Goal: Task Accomplishment & Management: Use online tool/utility

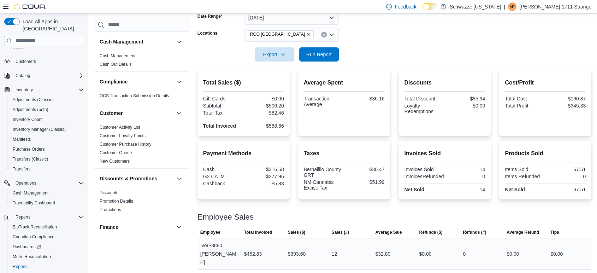
scroll to position [129, 0]
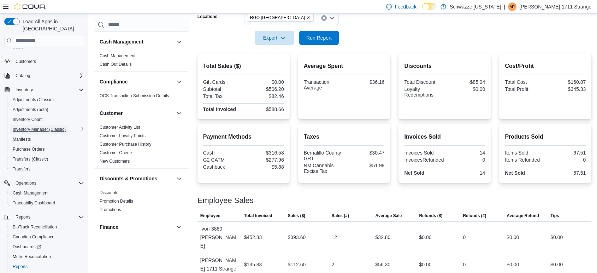
click at [31, 127] on span "Inventory Manager (Classic)" at bounding box center [39, 130] width 53 height 6
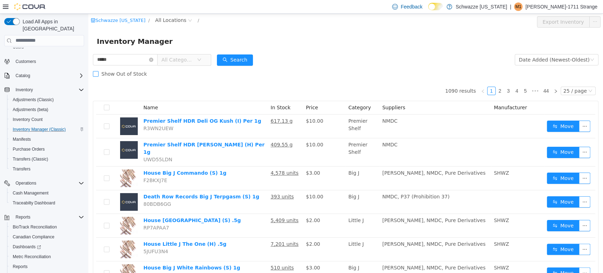
type input "*****"
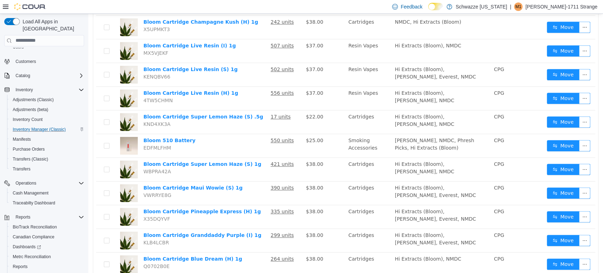
scroll to position [452, 0]
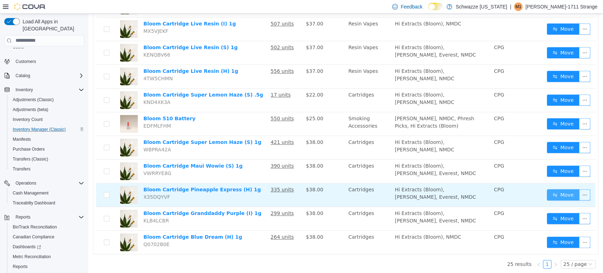
click at [565, 190] on button "Move" at bounding box center [563, 194] width 33 height 11
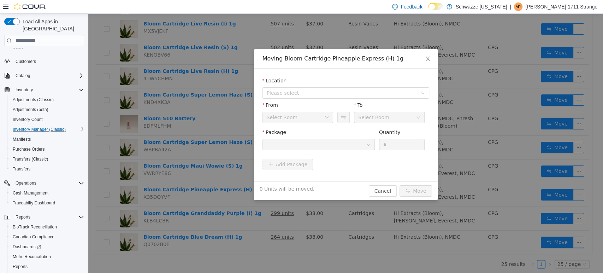
click at [334, 145] on div at bounding box center [316, 144] width 99 height 11
click at [431, 55] on span "Close" at bounding box center [428, 59] width 20 height 20
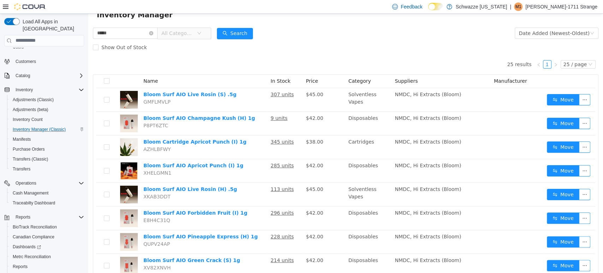
scroll to position [0, 0]
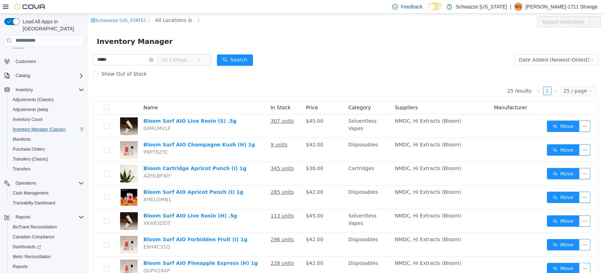
click at [159, 17] on span "All Locations" at bounding box center [170, 20] width 31 height 8
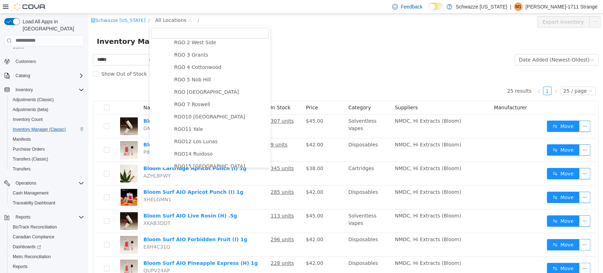
scroll to position [254, 0]
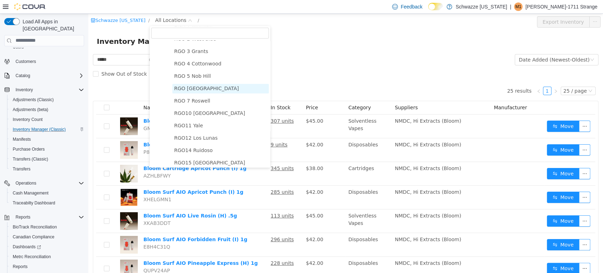
click at [202, 87] on span "RGO [GEOGRAPHIC_DATA]" at bounding box center [220, 88] width 96 height 10
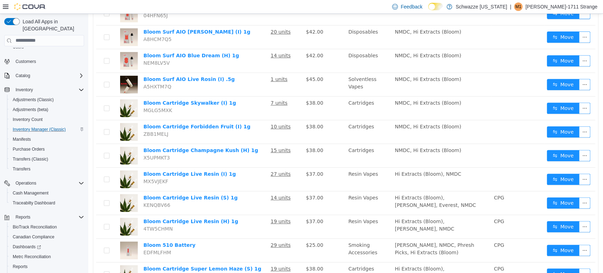
scroll to position [311, 0]
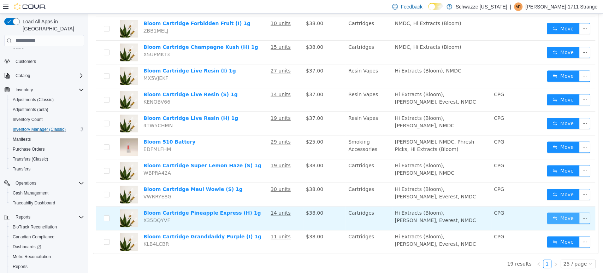
click at [556, 215] on button "Move" at bounding box center [563, 217] width 33 height 11
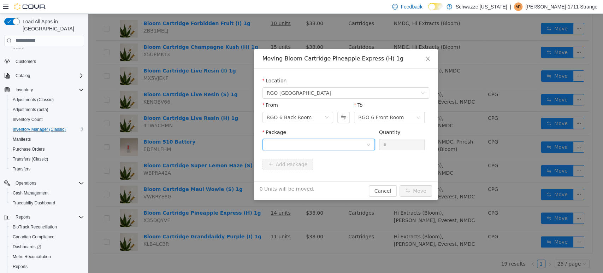
click at [340, 139] on div at bounding box center [316, 144] width 99 height 11
click at [307, 172] on li "9095214745670832 Quantity : 10 Units" at bounding box center [318, 173] width 112 height 19
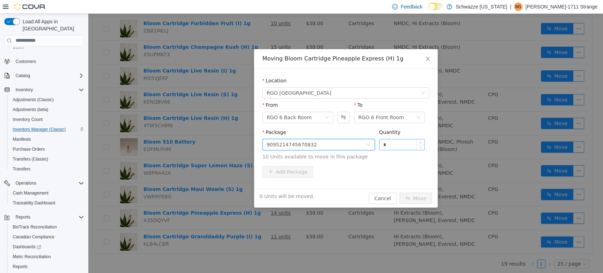
click at [399, 139] on input "*" at bounding box center [402, 144] width 45 height 11
type input "**"
click at [421, 200] on button "Move" at bounding box center [416, 197] width 33 height 11
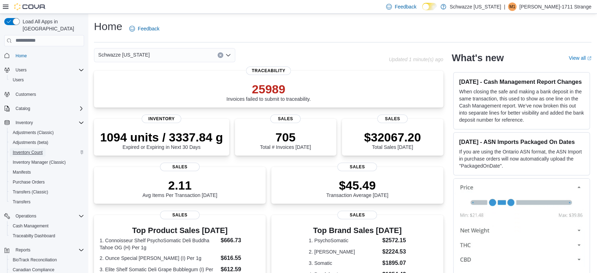
click at [39, 150] on span "Inventory Count" at bounding box center [28, 153] width 30 height 6
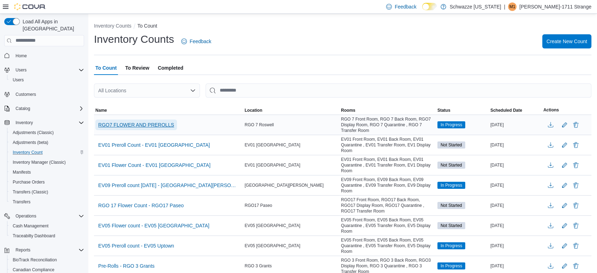
click at [157, 122] on span "RGO7 FLOWER AND PREROLLS" at bounding box center [136, 124] width 76 height 7
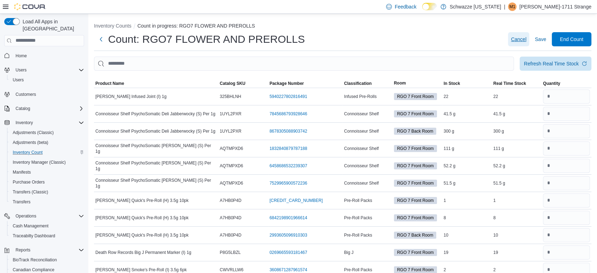
click at [527, 36] on span "Cancel" at bounding box center [519, 39] width 16 height 7
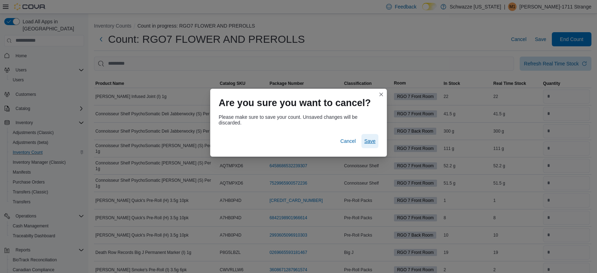
click at [370, 140] on span "Save" at bounding box center [369, 140] width 11 height 7
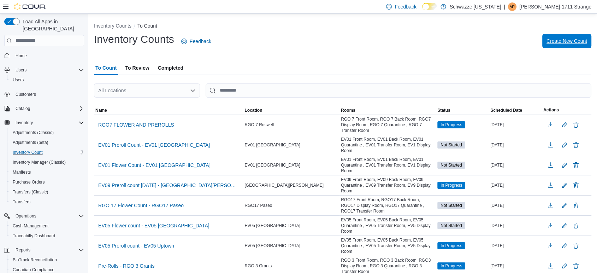
click at [563, 42] on span "Create New Count" at bounding box center [567, 40] width 41 height 7
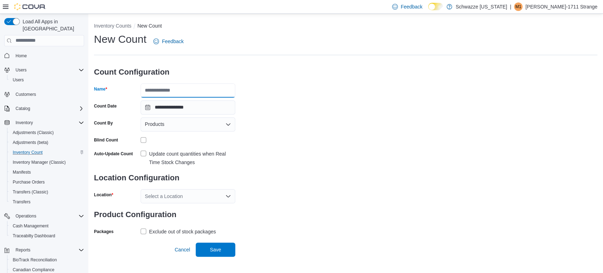
click at [174, 89] on input "Name" at bounding box center [188, 90] width 95 height 14
type input "**********"
click at [173, 124] on div "Products" at bounding box center [188, 124] width 95 height 14
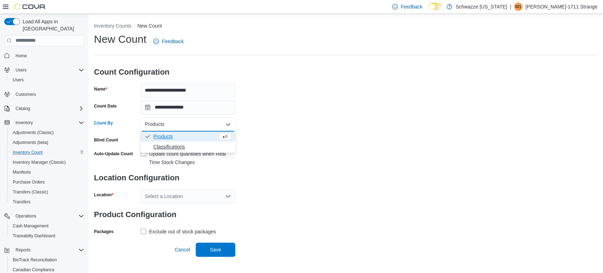
click at [176, 146] on span "Classifications" at bounding box center [192, 146] width 78 height 7
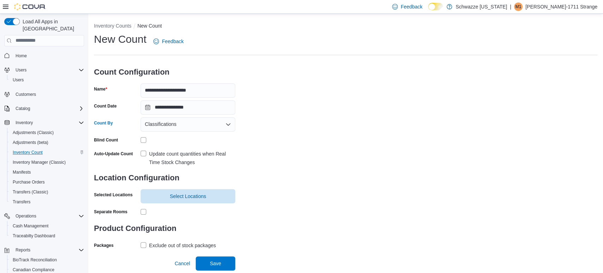
click at [145, 154] on label "Update count quantities when Real Time Stock Changes" at bounding box center [188, 158] width 95 height 17
click at [145, 245] on label "Exclude out of stock packages" at bounding box center [178, 245] width 75 height 8
click at [183, 196] on span "Select Locations" at bounding box center [188, 195] width 36 height 7
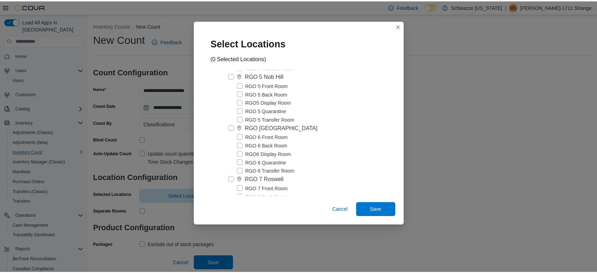
scroll to position [1291, 0]
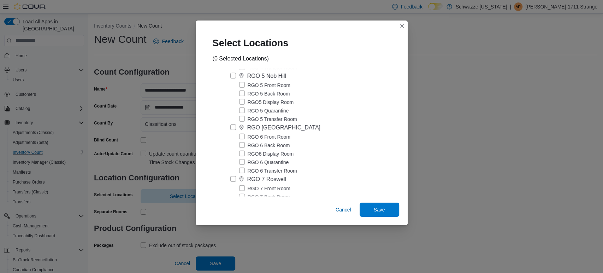
click at [232, 127] on label "RGO [GEOGRAPHIC_DATA]" at bounding box center [275, 127] width 90 height 8
click at [375, 212] on span "Save" at bounding box center [379, 209] width 11 height 7
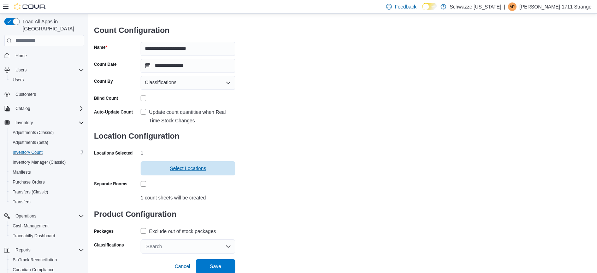
scroll to position [41, 0]
click at [193, 241] on div "Search" at bounding box center [188, 247] width 95 height 14
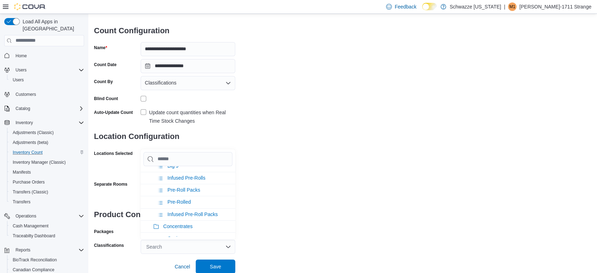
scroll to position [129, 0]
click at [190, 180] on li "Infused Pre-Rolls" at bounding box center [188, 178] width 95 height 12
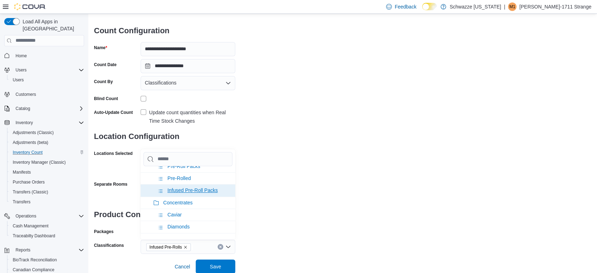
scroll to position [140, 0]
click at [195, 189] on span "Infused Pre-Roll Packs" at bounding box center [193, 191] width 50 height 6
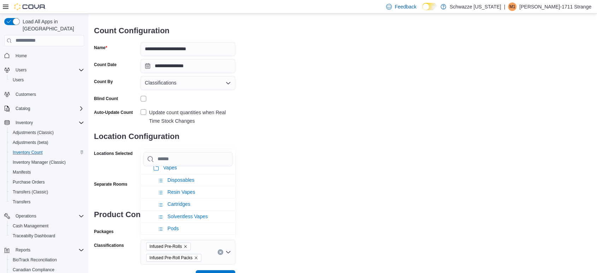
scroll to position [299, 0]
click at [283, 211] on div "**********" at bounding box center [343, 128] width 498 height 274
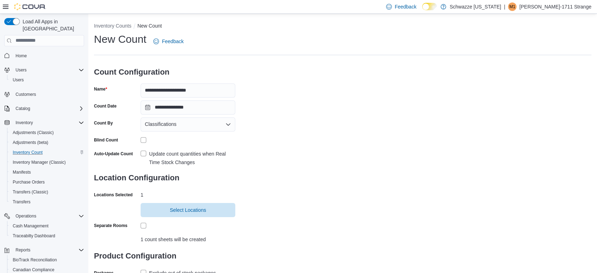
scroll to position [52, 0]
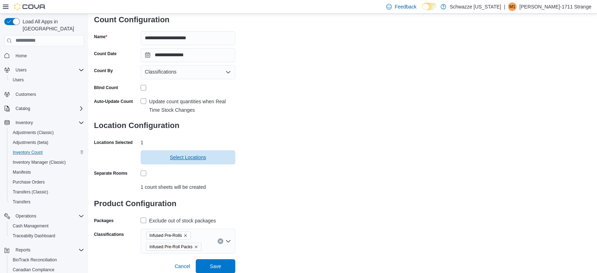
click at [188, 153] on span "Select Locations" at bounding box center [188, 157] width 86 height 14
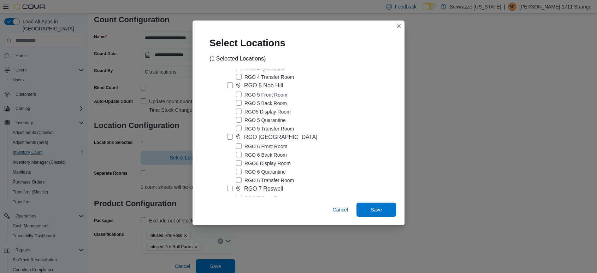
scroll to position [1282, 0]
click at [382, 206] on span "Save" at bounding box center [376, 209] width 31 height 14
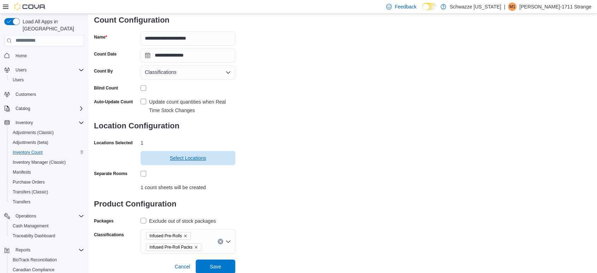
scroll to position [52, 0]
click at [187, 159] on span "Select Locations" at bounding box center [188, 157] width 36 height 7
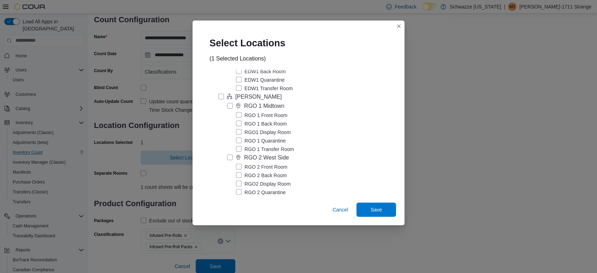
scroll to position [1056, 0]
click at [221, 95] on label "[PERSON_NAME]" at bounding box center [250, 95] width 64 height 8
click at [228, 124] on label "RGO [GEOGRAPHIC_DATA]" at bounding box center [272, 122] width 90 height 8
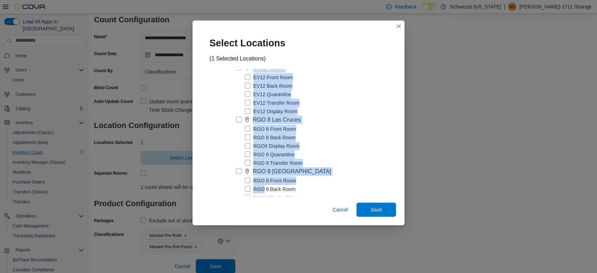
scroll to position [1826, 0]
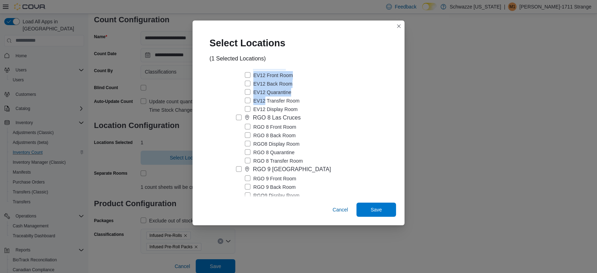
drag, startPoint x: 228, startPoint y: 124, endPoint x: 255, endPoint y: 104, distance: 33.4
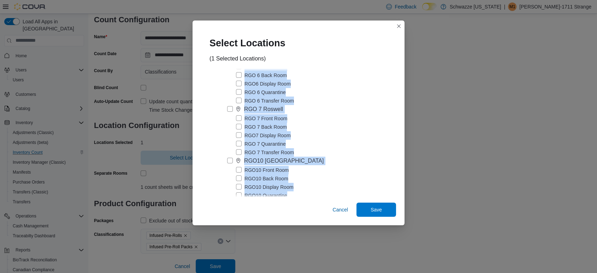
scroll to position [1360, 0]
click at [340, 118] on div "RGO 7 Front Room" at bounding box center [312, 119] width 152 height 8
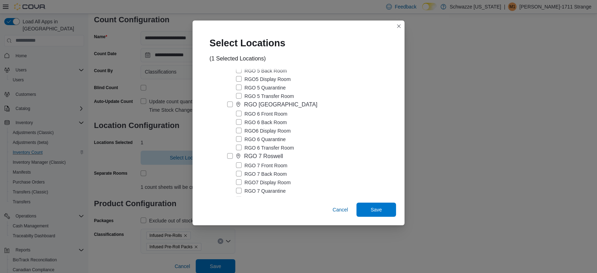
scroll to position [1313, 0]
click at [240, 141] on label "RGO 6 Quarantine" at bounding box center [261, 140] width 50 height 8
click at [240, 148] on label "RGO 6 Transfer Room" at bounding box center [265, 148] width 58 height 8
click at [379, 209] on span "Save" at bounding box center [376, 209] width 11 height 7
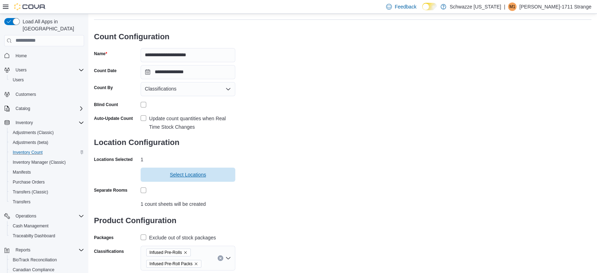
scroll to position [52, 0]
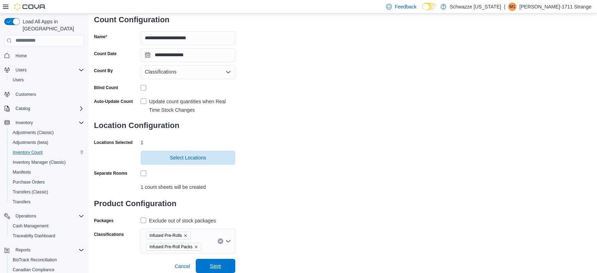
click at [224, 265] on span "Save" at bounding box center [215, 266] width 31 height 14
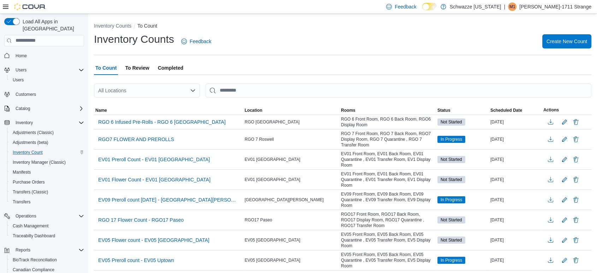
click at [176, 92] on div "All Locations" at bounding box center [147, 90] width 106 height 14
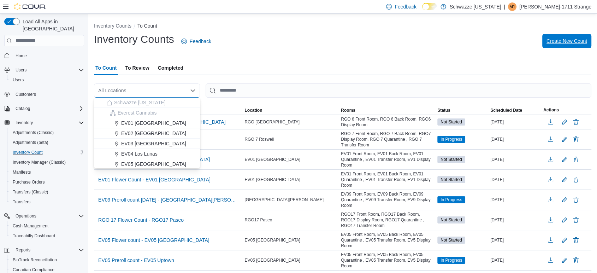
click at [581, 42] on span "Create New Count" at bounding box center [567, 40] width 41 height 7
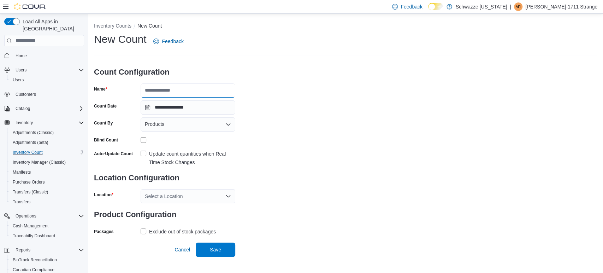
click at [193, 89] on input "Name" at bounding box center [188, 90] width 95 height 14
click at [277, 135] on div "**********" at bounding box center [346, 134] width 504 height 205
click at [215, 95] on input "**********" at bounding box center [188, 90] width 95 height 14
type input "**********"
click at [181, 125] on div "Products" at bounding box center [188, 124] width 95 height 14
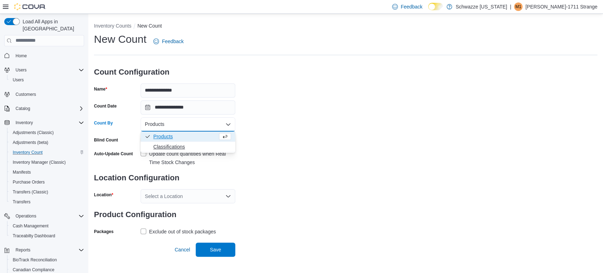
click at [176, 146] on span "Classifications" at bounding box center [192, 146] width 78 height 7
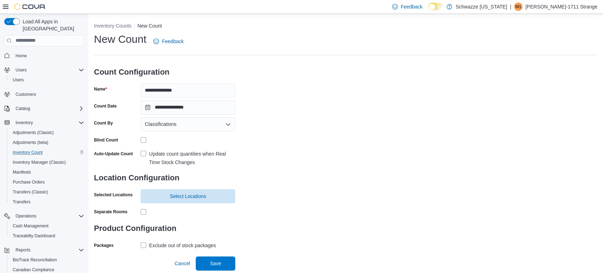
click at [141, 152] on label "Update count quantities when Real Time Stock Changes" at bounding box center [188, 158] width 95 height 17
click at [207, 194] on span "Select Locations" at bounding box center [188, 196] width 86 height 14
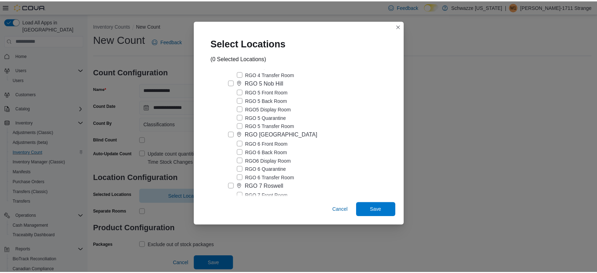
scroll to position [1284, 0]
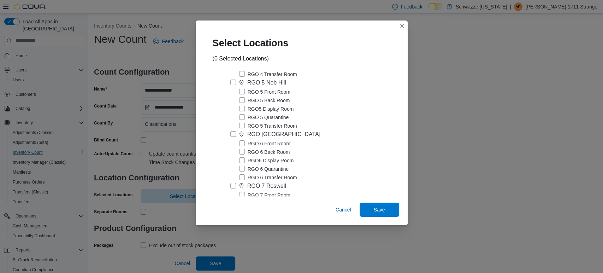
click at [232, 134] on label "RGO [GEOGRAPHIC_DATA]" at bounding box center [275, 134] width 90 height 8
click at [240, 177] on label "RGO 6 Transfer Room" at bounding box center [268, 177] width 58 height 8
click at [242, 171] on label "RGO 6 Quarantine" at bounding box center [264, 169] width 50 height 8
click at [382, 209] on span "Save" at bounding box center [379, 209] width 11 height 7
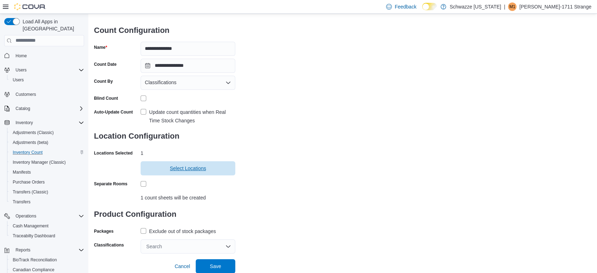
scroll to position [41, 0]
click at [193, 248] on div "Search" at bounding box center [188, 247] width 95 height 14
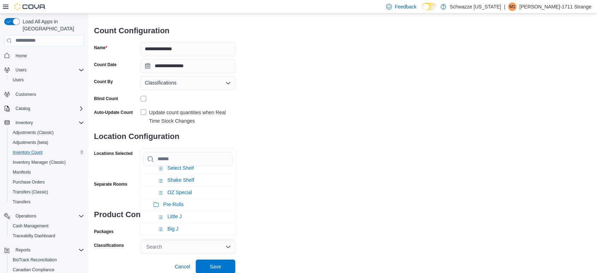
scroll to position [83, 0]
click at [193, 223] on span "Infused Pre-Rolls" at bounding box center [187, 224] width 38 height 6
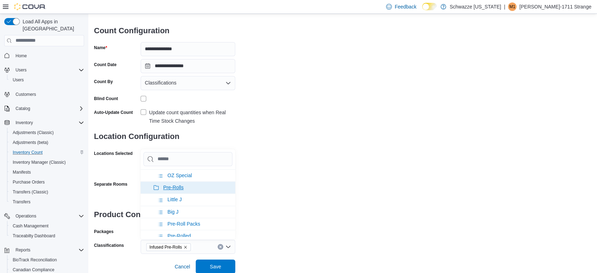
click at [173, 188] on li "Pre-Rolls" at bounding box center [188, 187] width 95 height 12
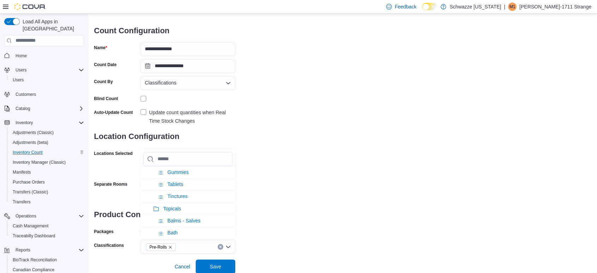
scroll to position [367, 0]
click at [172, 245] on icon "Remove Pre-Rolls from selection in this group" at bounding box center [170, 247] width 4 height 4
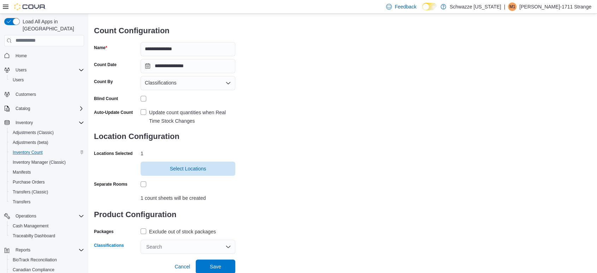
scroll to position [451, 0]
click at [178, 246] on div "Search" at bounding box center [188, 247] width 95 height 14
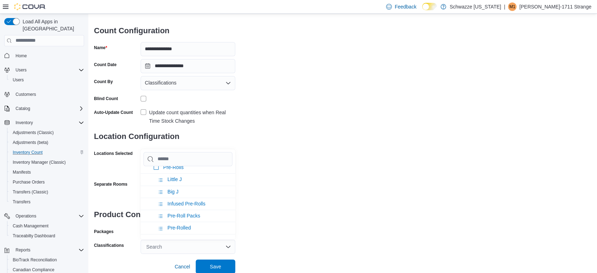
scroll to position [105, 0]
click at [198, 174] on li "Little J" at bounding box center [188, 178] width 95 height 12
click at [200, 179] on li "Big J" at bounding box center [188, 178] width 95 height 12
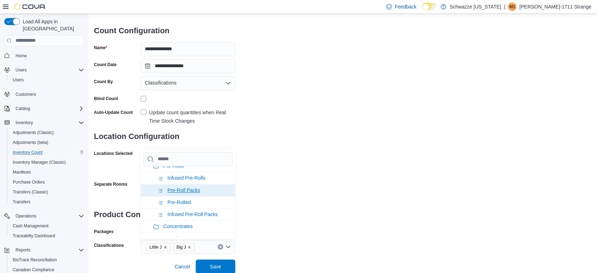
click at [210, 189] on li "Pre-Roll Packs" at bounding box center [188, 190] width 95 height 12
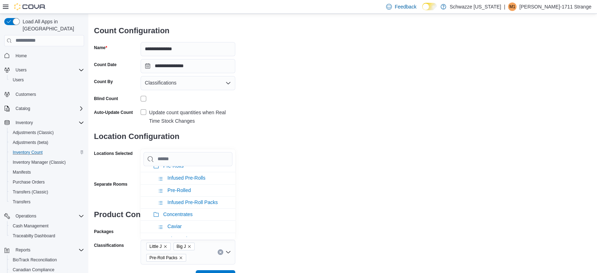
click at [210, 189] on li "Pre-Rolled" at bounding box center [188, 190] width 95 height 12
click at [365, 212] on div "**********" at bounding box center [343, 128] width 498 height 274
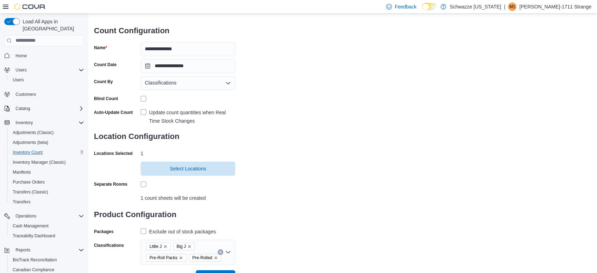
scroll to position [52, 0]
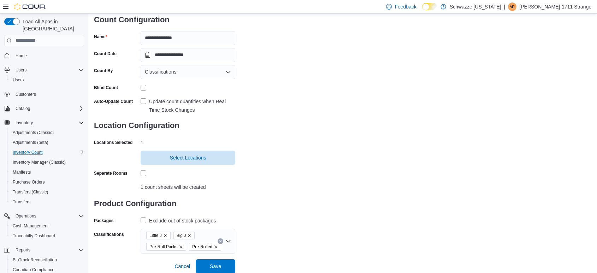
click at [143, 221] on label "Exclude out of stock packages" at bounding box center [178, 220] width 75 height 8
click at [223, 265] on span "Save" at bounding box center [215, 266] width 31 height 14
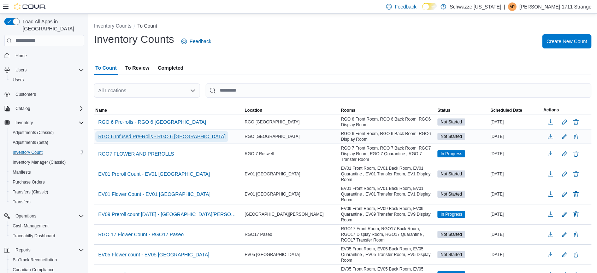
click at [172, 138] on span "RGO 6 Infused Pre-Rolls - RGO 6 [GEOGRAPHIC_DATA]" at bounding box center [161, 136] width 127 height 7
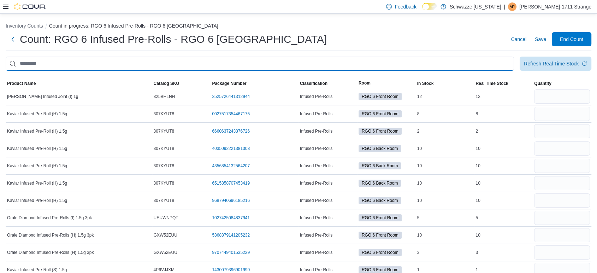
click at [80, 66] on input "This is a search bar. After typing your query, hit enter to filter the results …" at bounding box center [260, 64] width 509 height 14
type input "******"
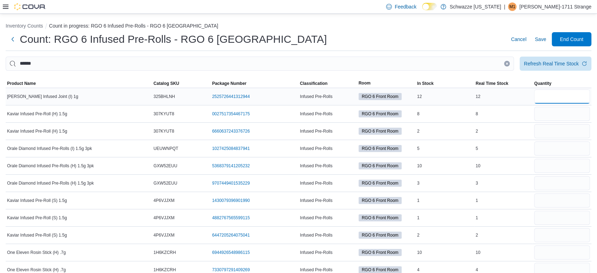
click at [546, 93] on input "number" at bounding box center [562, 96] width 56 height 14
type input "**"
click at [580, 119] on input "number" at bounding box center [562, 114] width 56 height 14
click at [590, 132] on input "number" at bounding box center [562, 131] width 56 height 14
click at [563, 110] on input "number" at bounding box center [562, 114] width 56 height 14
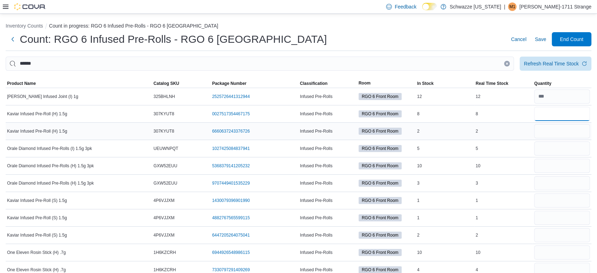
type input "*"
click at [567, 129] on input "number" at bounding box center [562, 131] width 56 height 14
type input "*"
click at [571, 147] on input "number" at bounding box center [562, 148] width 56 height 14
type input "*"
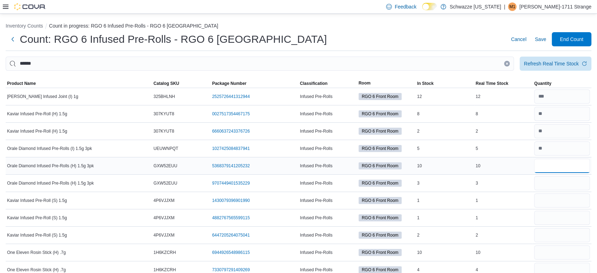
click at [565, 163] on input "number" at bounding box center [562, 166] width 56 height 14
type input "**"
click at [563, 183] on input "number" at bounding box center [562, 183] width 56 height 14
click at [565, 195] on input "number" at bounding box center [562, 200] width 56 height 14
click at [557, 187] on input "number" at bounding box center [562, 183] width 56 height 14
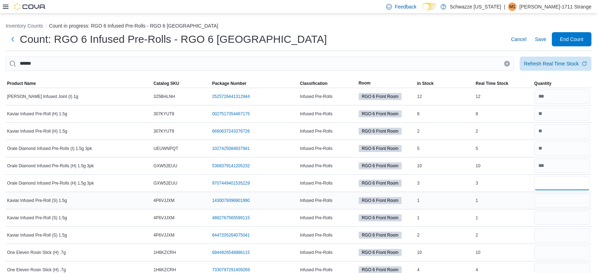
type input "*"
click at [560, 200] on input "number" at bounding box center [562, 200] width 56 height 14
type input "*"
click at [573, 238] on input "number" at bounding box center [562, 235] width 56 height 14
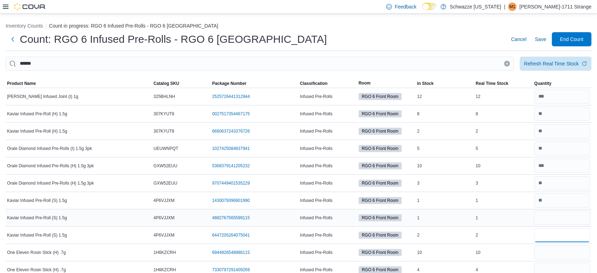
type input "*"
click at [571, 216] on input "number" at bounding box center [562, 218] width 56 height 14
type input "*"
click at [556, 253] on input "number" at bounding box center [562, 252] width 56 height 14
type input "**"
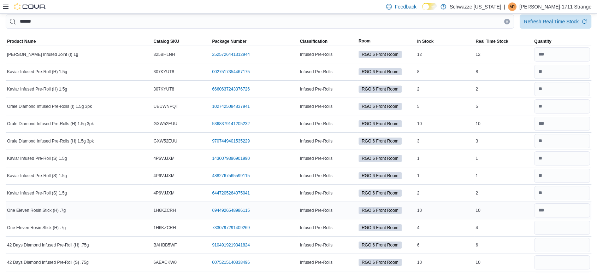
scroll to position [42, 0]
click at [564, 225] on input "number" at bounding box center [562, 227] width 56 height 14
type input "*"
click at [567, 239] on input "number" at bounding box center [562, 245] width 56 height 14
type input "*"
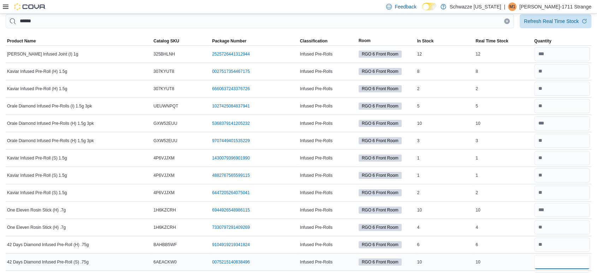
click at [582, 260] on input "number" at bounding box center [562, 262] width 56 height 14
type input "**"
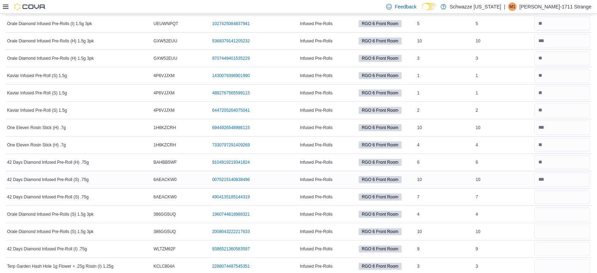
scroll to position [127, 0]
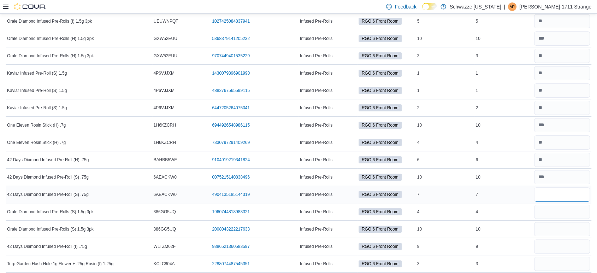
click at [571, 190] on input "number" at bounding box center [562, 194] width 56 height 14
type input "*"
click at [573, 209] on input "number" at bounding box center [562, 212] width 56 height 14
type input "*"
click at [571, 227] on input "number" at bounding box center [562, 229] width 56 height 14
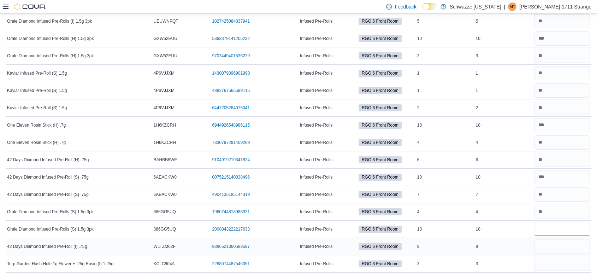
type input "**"
click at [576, 244] on input "number" at bounding box center [562, 246] width 56 height 14
type input "*"
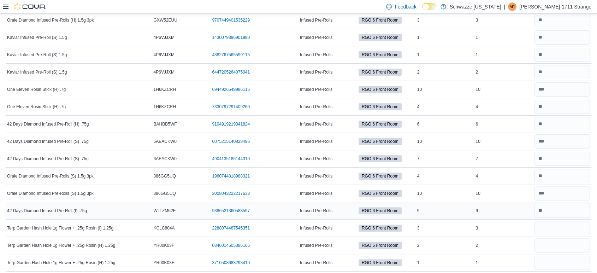
scroll to position [164, 0]
click at [574, 223] on input "number" at bounding box center [562, 227] width 56 height 14
type input "*"
click at [570, 242] on input "number" at bounding box center [562, 245] width 56 height 14
type input "*"
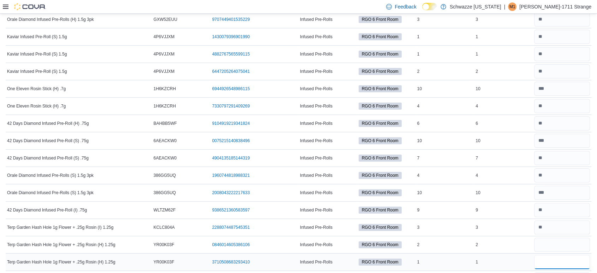
click at [567, 262] on input "number" at bounding box center [562, 262] width 56 height 14
type input "*"
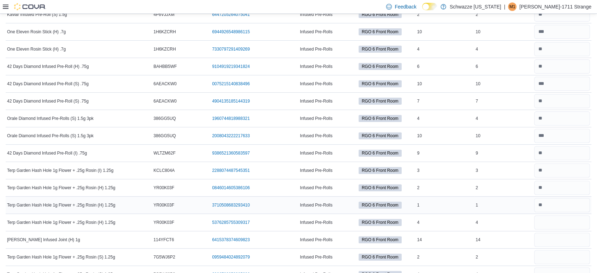
scroll to position [222, 0]
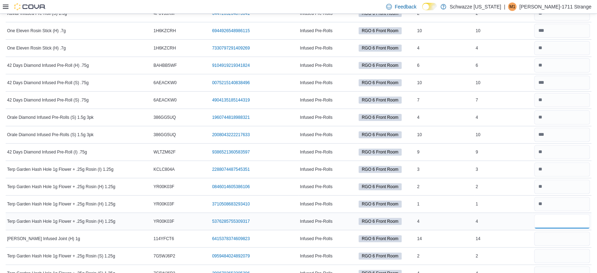
click at [580, 220] on input "number" at bounding box center [562, 221] width 56 height 14
type input "*"
click at [566, 240] on input "number" at bounding box center [562, 238] width 56 height 14
type input "**"
click at [571, 254] on input "number" at bounding box center [562, 256] width 56 height 14
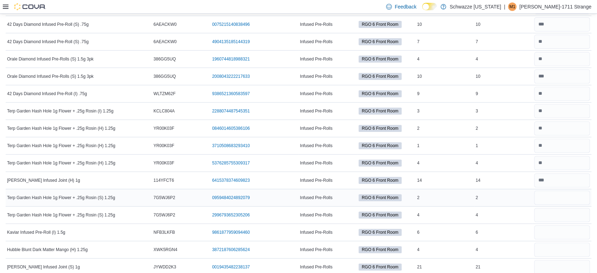
scroll to position [281, 0]
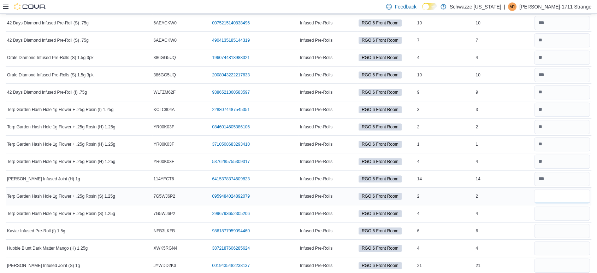
click at [565, 195] on input "number" at bounding box center [562, 196] width 56 height 14
type input "*"
click at [566, 208] on input "number" at bounding box center [562, 213] width 56 height 14
type input "*"
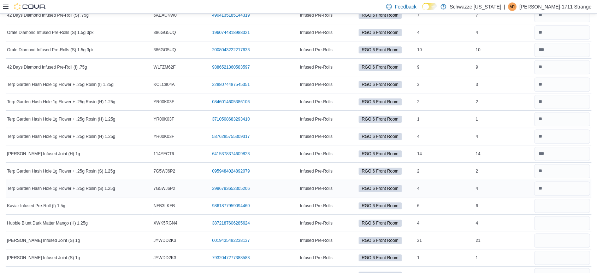
scroll to position [308, 0]
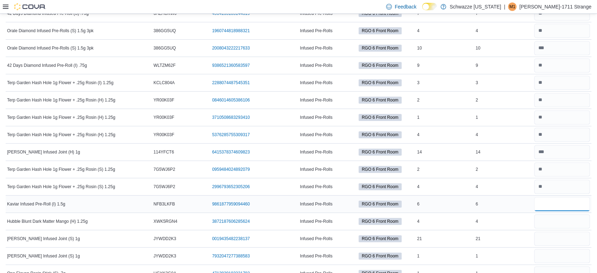
click at [571, 199] on input "number" at bounding box center [562, 204] width 56 height 14
type input "*"
click at [559, 216] on input "number" at bounding box center [562, 221] width 56 height 14
click at [557, 217] on input "*" at bounding box center [562, 221] width 56 height 14
type input "*"
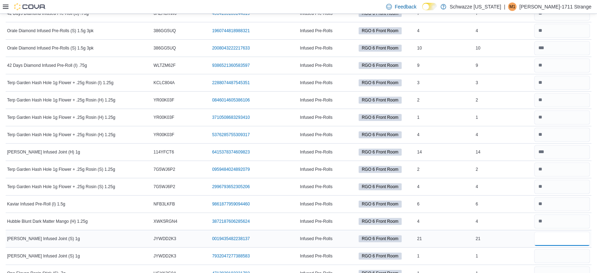
click at [549, 241] on input "number" at bounding box center [562, 238] width 56 height 14
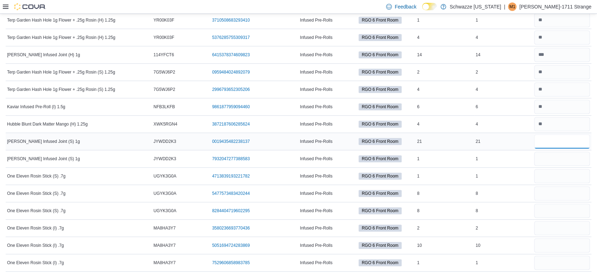
scroll to position [408, 0]
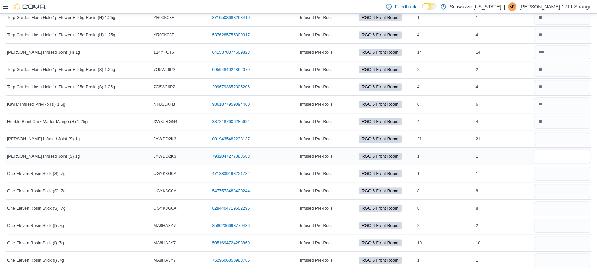
click at [577, 157] on input "number" at bounding box center [562, 156] width 56 height 14
type input "*"
click at [571, 141] on input "number" at bounding box center [562, 139] width 56 height 14
type input "**"
click at [570, 174] on input "number" at bounding box center [562, 173] width 56 height 14
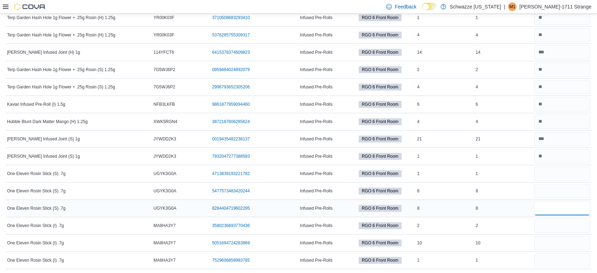
click at [568, 209] on input "number" at bounding box center [562, 208] width 56 height 14
type input "*"
click at [564, 195] on input "number" at bounding box center [562, 191] width 56 height 14
type input "*"
click at [557, 207] on input "number" at bounding box center [562, 208] width 56 height 14
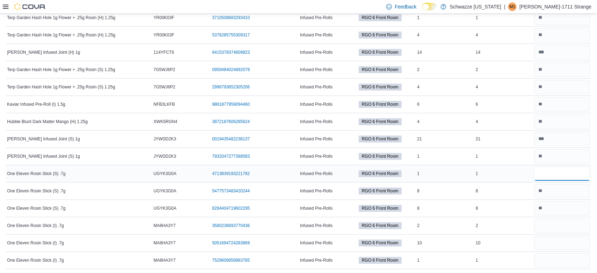
click at [567, 176] on input "number" at bounding box center [562, 173] width 56 height 14
type input "*"
click at [565, 211] on input "number" at bounding box center [562, 208] width 56 height 14
type input "*"
click at [572, 224] on input "number" at bounding box center [562, 225] width 56 height 14
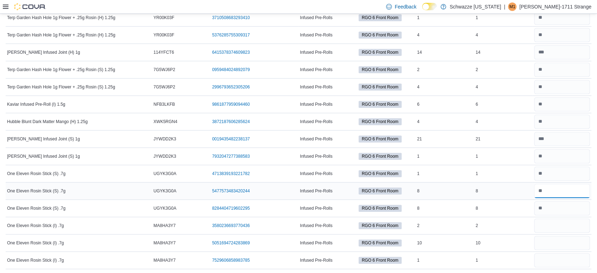
click at [568, 192] on input "number" at bounding box center [562, 191] width 56 height 14
type input "*"
click at [567, 227] on input "number" at bounding box center [562, 225] width 56 height 14
type input "*"
click at [566, 242] on input "number" at bounding box center [562, 243] width 56 height 14
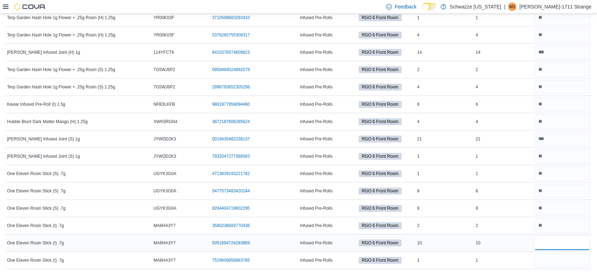
type input "**"
click at [565, 258] on input "number" at bounding box center [562, 260] width 56 height 14
type input "*"
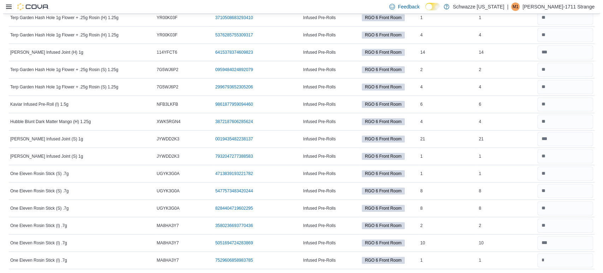
scroll to position [0, 0]
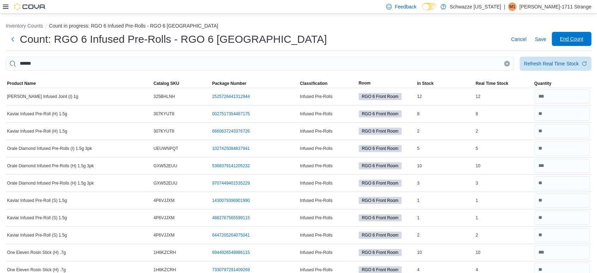
click at [576, 35] on span "End Count" at bounding box center [571, 39] width 31 height 14
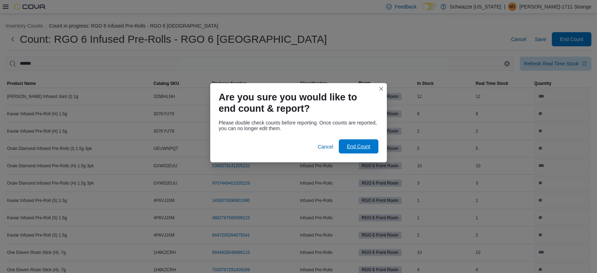
click at [355, 143] on span "End Count" at bounding box center [358, 146] width 23 height 7
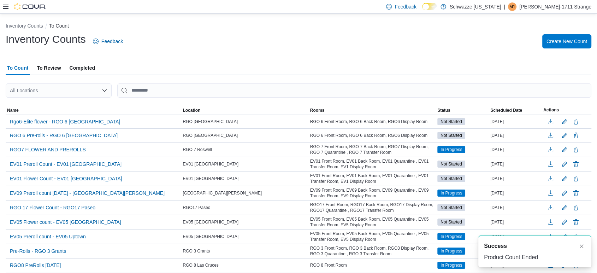
click at [80, 95] on div "All Locations" at bounding box center [59, 90] width 106 height 14
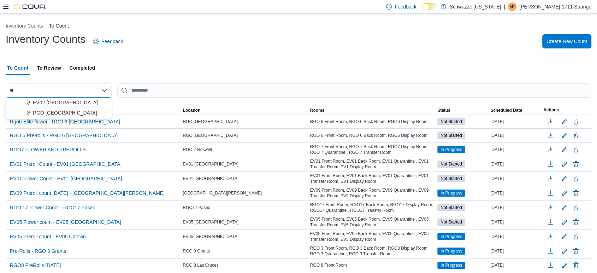
type input "**"
click at [78, 110] on span "RGO [GEOGRAPHIC_DATA]" at bounding box center [65, 112] width 64 height 7
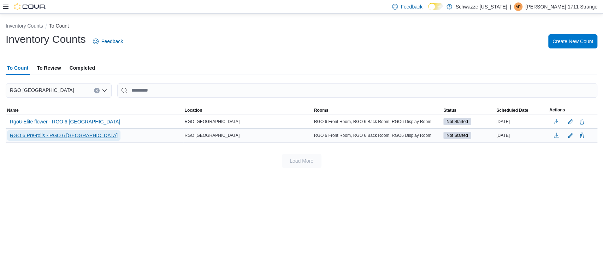
click at [89, 136] on span "RGO 6 Pre-rolls - RGO 6 [GEOGRAPHIC_DATA]" at bounding box center [64, 135] width 108 height 7
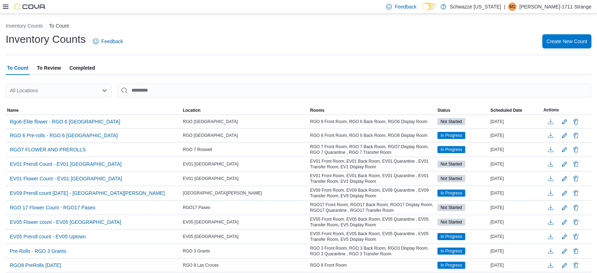
click at [58, 91] on div "All Locations" at bounding box center [59, 90] width 106 height 14
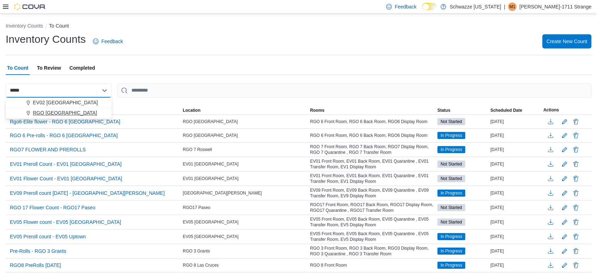
type input "*****"
click at [65, 113] on span "RGO [GEOGRAPHIC_DATA]" at bounding box center [65, 112] width 64 height 7
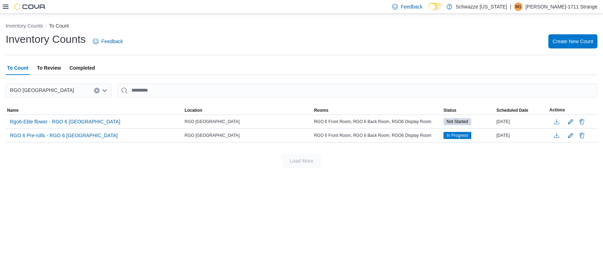
click at [46, 65] on span "To Review" at bounding box center [49, 68] width 24 height 14
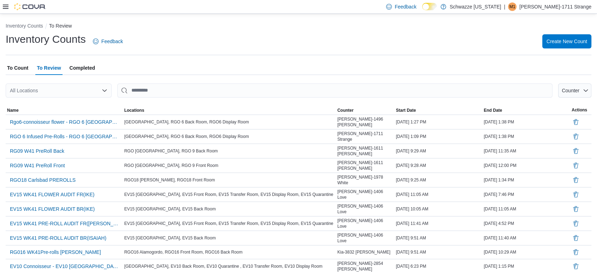
click at [48, 89] on div "All Locations" at bounding box center [59, 90] width 106 height 14
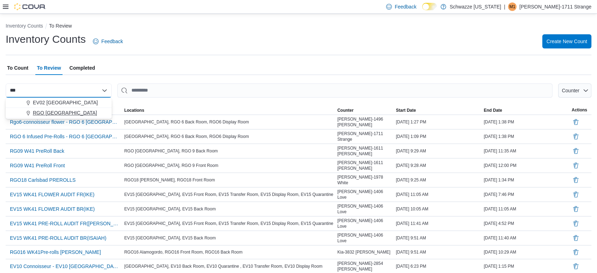
type input "***"
click at [58, 115] on span "RGO [GEOGRAPHIC_DATA]" at bounding box center [65, 112] width 64 height 7
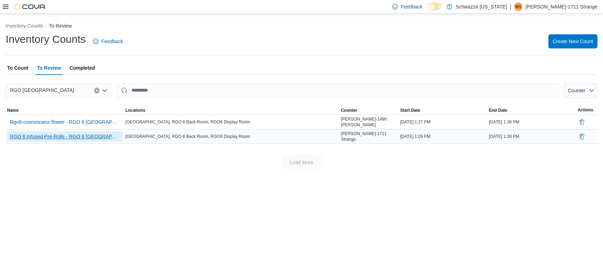
click at [65, 137] on span "RGO 6 Infused Pre-Rolls - RGO 6 [GEOGRAPHIC_DATA]" at bounding box center [65, 136] width 110 height 7
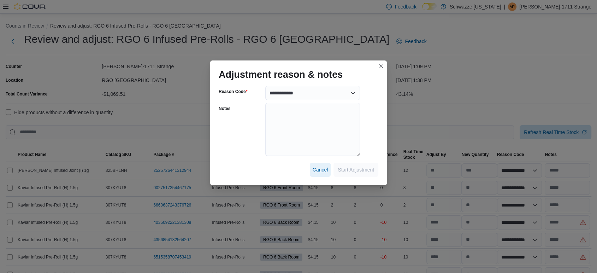
click at [317, 169] on span "Cancel" at bounding box center [321, 169] width 16 height 7
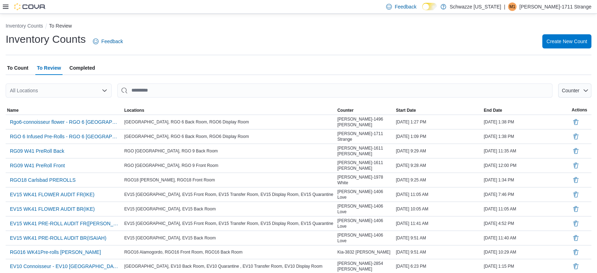
click at [85, 91] on div "All Locations" at bounding box center [59, 90] width 106 height 14
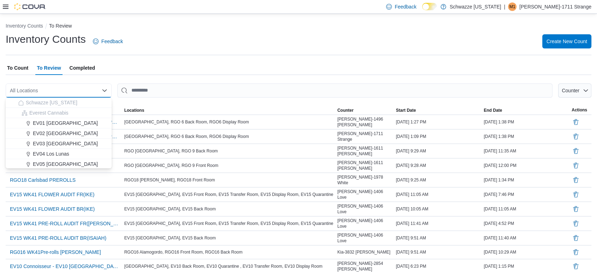
type input "*"
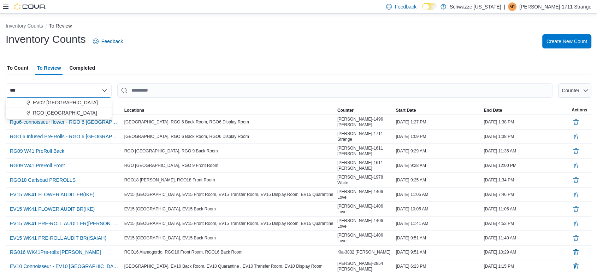
type input "***"
click at [72, 112] on span "RGO [GEOGRAPHIC_DATA]" at bounding box center [65, 112] width 64 height 7
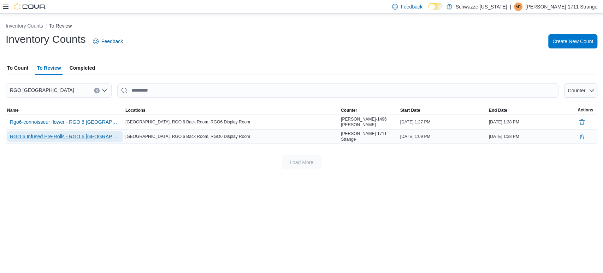
click at [68, 134] on span "RGO 6 Infused Pre-Rolls - RGO 6 [GEOGRAPHIC_DATA]" at bounding box center [65, 136] width 110 height 7
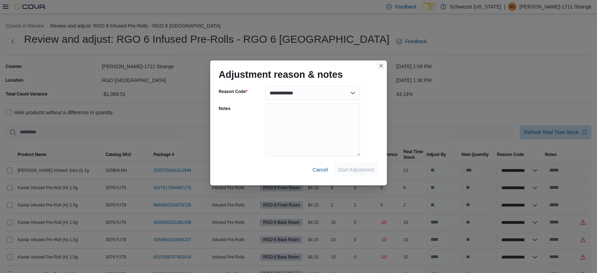
click at [379, 65] on button "Closes this modal window" at bounding box center [381, 65] width 8 height 8
click at [330, 89] on select "**********" at bounding box center [312, 93] width 95 height 14
click at [509, 61] on div "**********" at bounding box center [298, 136] width 597 height 273
click at [339, 91] on select "**********" at bounding box center [312, 93] width 95 height 14
click at [381, 67] on button "Closes this modal window" at bounding box center [381, 65] width 8 height 8
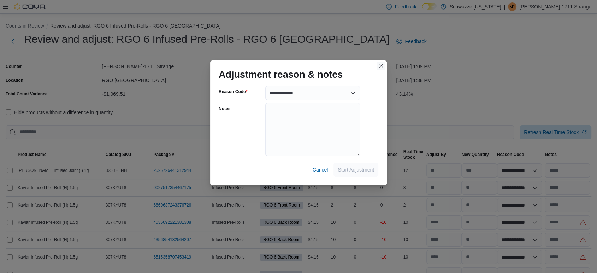
click at [381, 66] on button "Closes this modal window" at bounding box center [381, 65] width 8 height 8
click at [323, 169] on span "Cancel" at bounding box center [321, 169] width 16 height 7
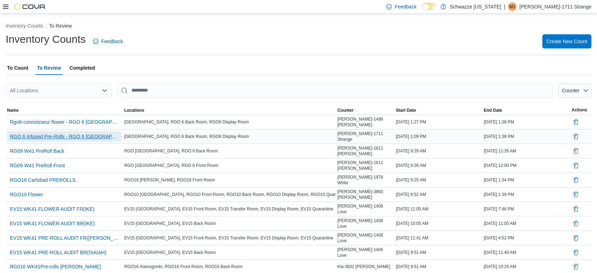
click at [84, 135] on span "RGO 6 Infused Pre-Rolls - RGO 6 [GEOGRAPHIC_DATA]" at bounding box center [64, 136] width 109 height 7
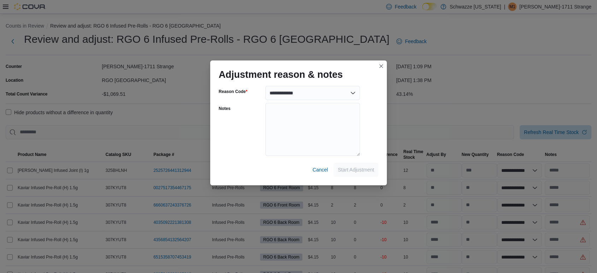
click at [455, 171] on div "**********" at bounding box center [298, 136] width 597 height 273
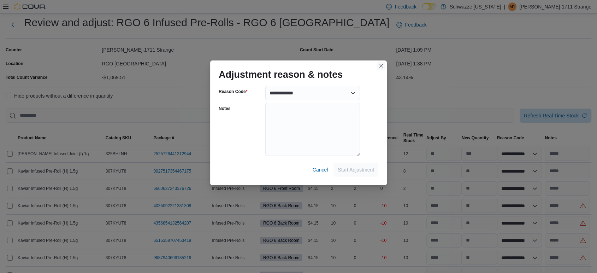
click at [382, 64] on button "Closes this modal window" at bounding box center [381, 65] width 8 height 8
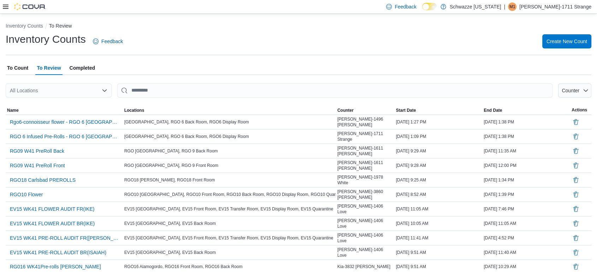
click at [62, 91] on div "All Locations" at bounding box center [59, 90] width 106 height 14
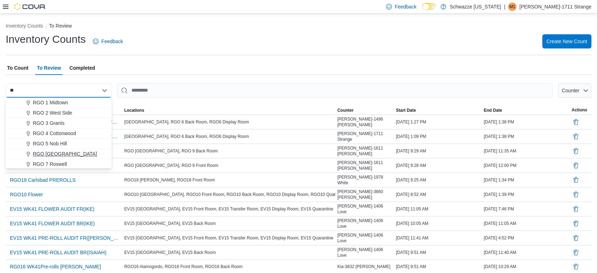
type input "**"
click at [75, 152] on span "RGO [GEOGRAPHIC_DATA]" at bounding box center [65, 153] width 64 height 7
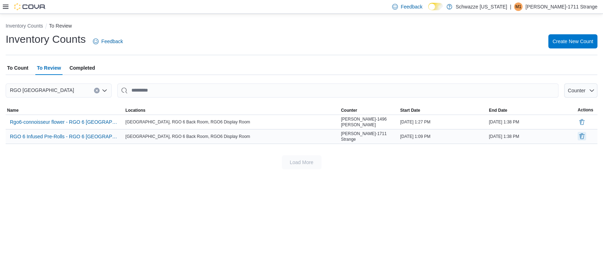
click at [582, 132] on button "Delete" at bounding box center [582, 136] width 8 height 8
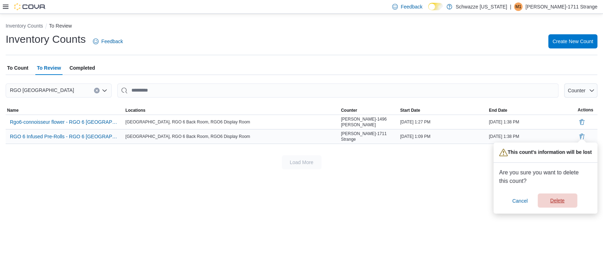
click at [550, 202] on span "Delete" at bounding box center [557, 200] width 31 height 14
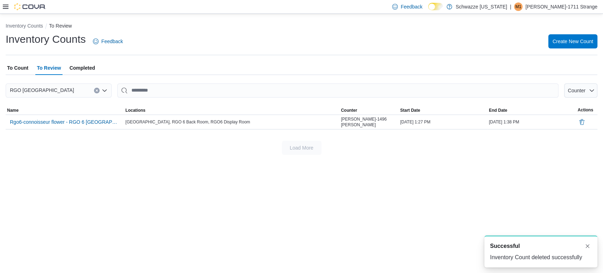
click at [14, 63] on span "To Count" at bounding box center [17, 68] width 21 height 14
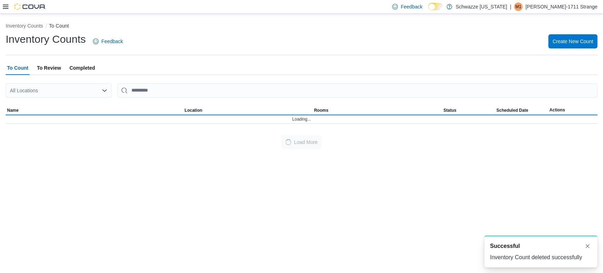
click at [37, 90] on div "All Locations" at bounding box center [59, 90] width 106 height 14
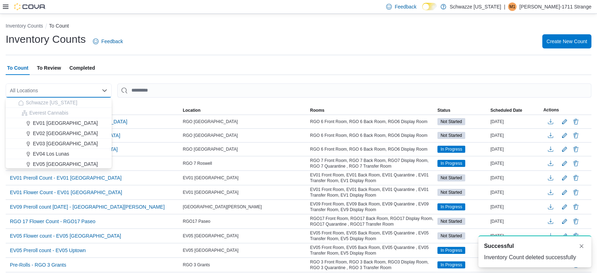
type input "*"
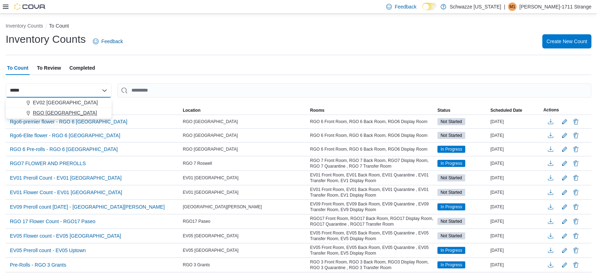
type input "*****"
click at [46, 116] on span "RGO [GEOGRAPHIC_DATA]" at bounding box center [65, 112] width 64 height 7
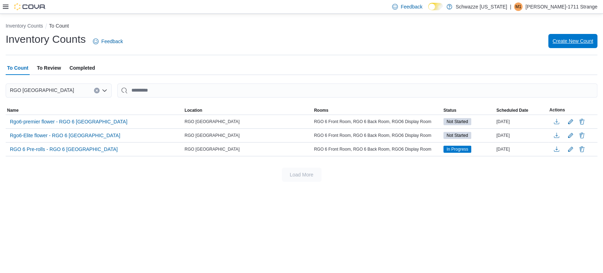
click at [563, 36] on span "Create New Count" at bounding box center [573, 41] width 41 height 14
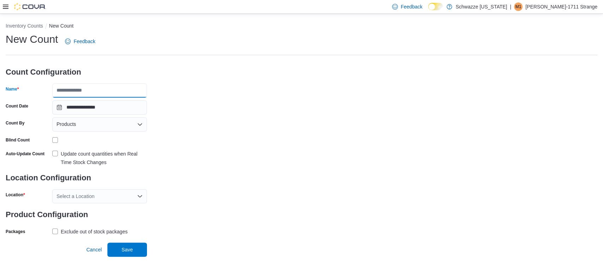
click at [110, 86] on input "Name" at bounding box center [99, 90] width 95 height 14
type input "**********"
click at [78, 127] on div "Products" at bounding box center [99, 124] width 95 height 14
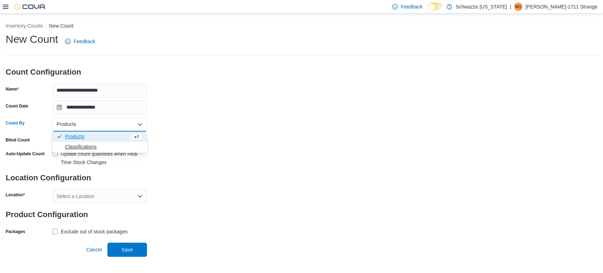
click at [81, 147] on span "Classifications" at bounding box center [104, 146] width 78 height 7
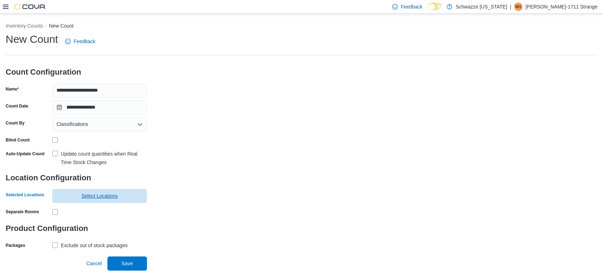
click at [87, 194] on span "Select Locations" at bounding box center [100, 195] width 36 height 7
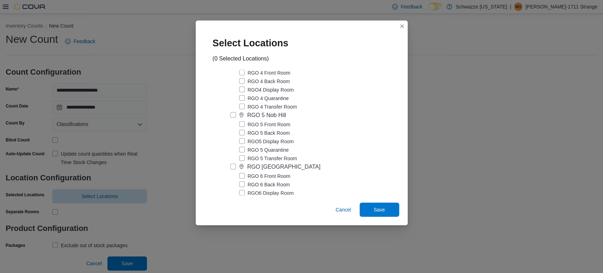
scroll to position [1252, 0]
click at [233, 168] on label "RGO [GEOGRAPHIC_DATA]" at bounding box center [275, 166] width 90 height 8
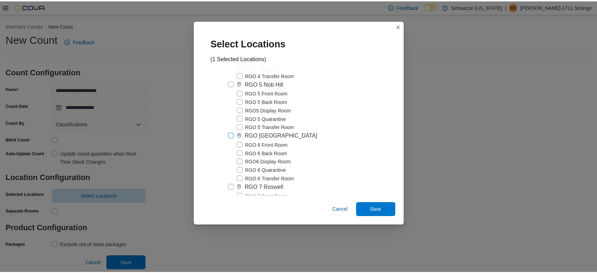
scroll to position [1285, 0]
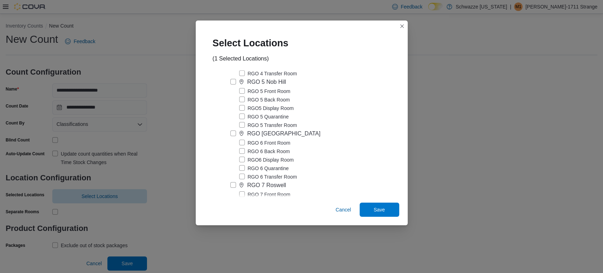
click at [243, 177] on label "RGO 6 Transfer Room" at bounding box center [268, 176] width 58 height 8
click at [243, 169] on label "RGO 6 Quarantine" at bounding box center [264, 168] width 50 height 8
click at [386, 211] on span "Save" at bounding box center [379, 210] width 31 height 14
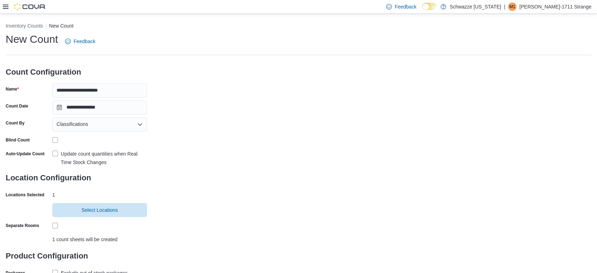
click at [54, 153] on label "Update count quantities when Real Time Stock Changes" at bounding box center [99, 158] width 95 height 17
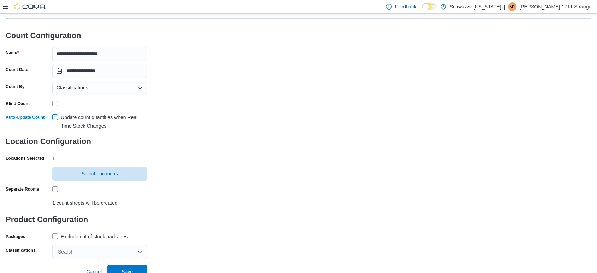
scroll to position [42, 0]
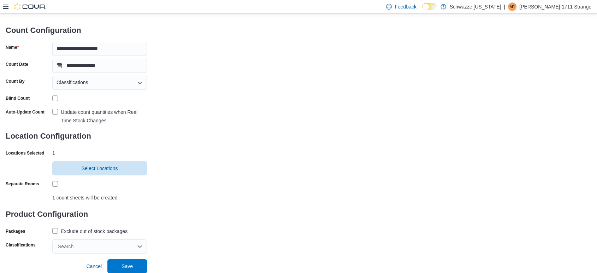
click at [55, 230] on label "Exclude out of stock packages" at bounding box center [89, 231] width 75 height 8
click at [91, 247] on div "Search" at bounding box center [99, 246] width 95 height 14
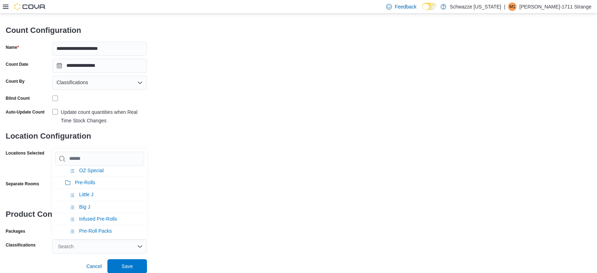
scroll to position [88, 0]
click at [96, 229] on span "Pre-Roll Packs" at bounding box center [95, 231] width 33 height 6
click at [93, 246] on icon "Remove Pre-Roll Packs from selection in this group" at bounding box center [92, 247] width 4 height 4
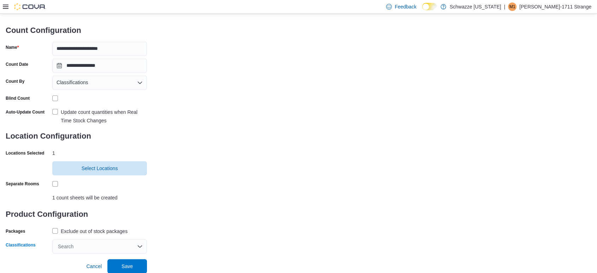
click at [98, 248] on div "Search" at bounding box center [99, 246] width 95 height 14
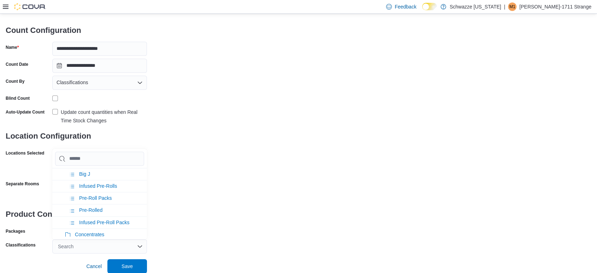
scroll to position [121, 0]
click at [109, 219] on span "Infused Pre-Roll Packs" at bounding box center [104, 222] width 50 height 6
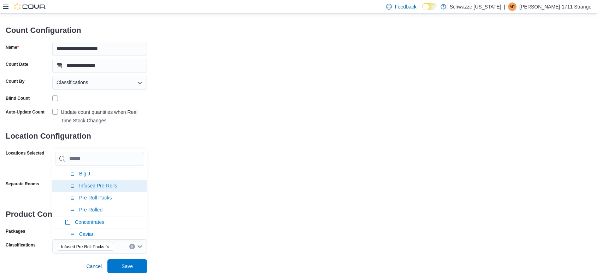
click at [106, 183] on span "Infused Pre-Rolls" at bounding box center [98, 186] width 38 height 6
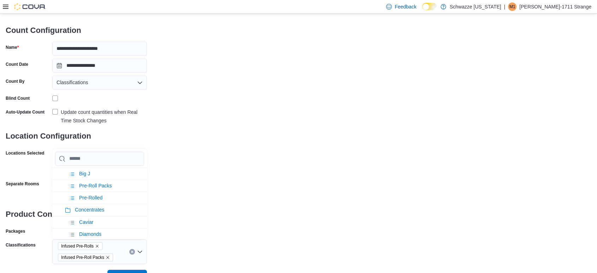
click at [208, 186] on div "**********" at bounding box center [299, 127] width 586 height 274
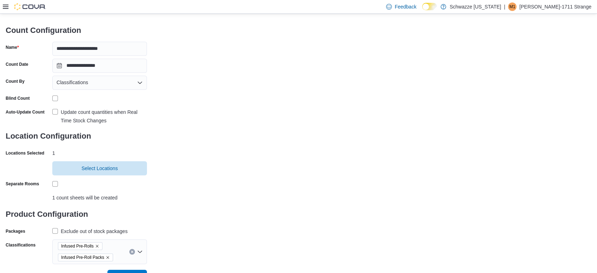
click at [208, 186] on div "**********" at bounding box center [299, 127] width 586 height 274
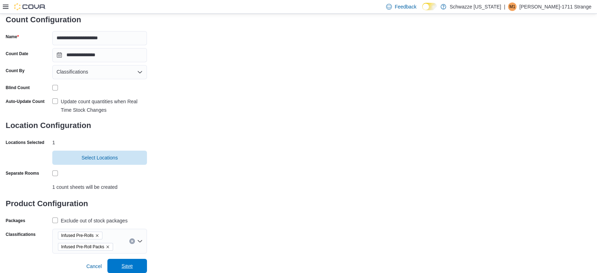
click at [123, 266] on span "Save" at bounding box center [127, 265] width 11 height 7
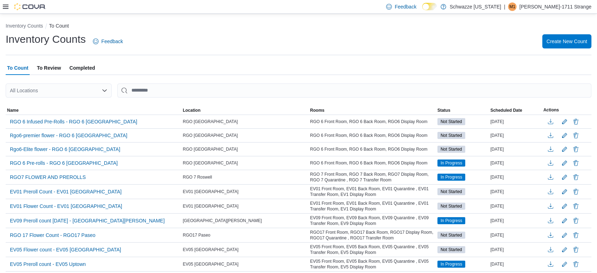
click at [96, 95] on div "All Locations" at bounding box center [59, 90] width 106 height 14
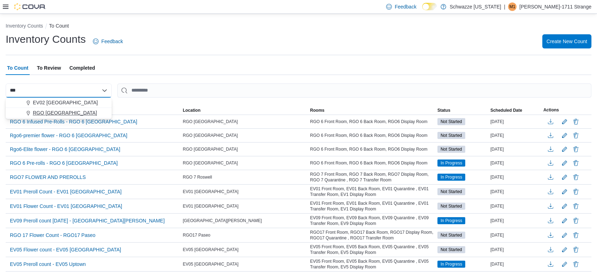
type input "***"
click at [72, 112] on span "RGO [GEOGRAPHIC_DATA]" at bounding box center [65, 112] width 64 height 7
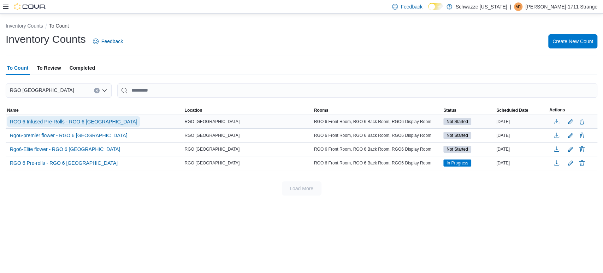
click at [88, 124] on span "RGO 6 Infused Pre-Rolls - RGO 6 [GEOGRAPHIC_DATA]" at bounding box center [73, 121] width 127 height 7
click at [108, 118] on span "RGO 6 Infused Pre-Rolls - RGO 6 [GEOGRAPHIC_DATA]" at bounding box center [73, 121] width 127 height 7
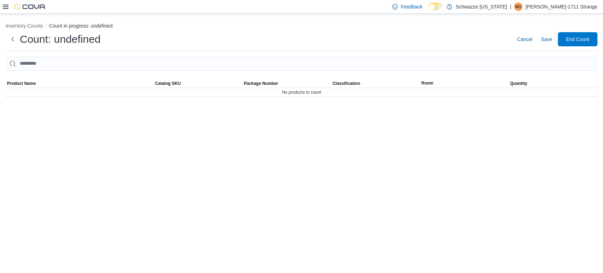
click at [108, 118] on div "Inventory Counts Count in progress: undefined Count: undefined Cancel Save End …" at bounding box center [301, 143] width 603 height 259
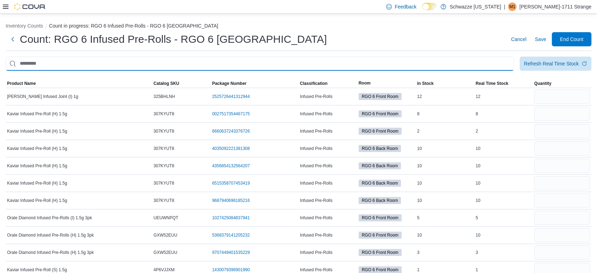
click at [146, 57] on input "This is a search bar. After typing your query, hit enter to filter the results …" at bounding box center [260, 64] width 509 height 14
type input "*****"
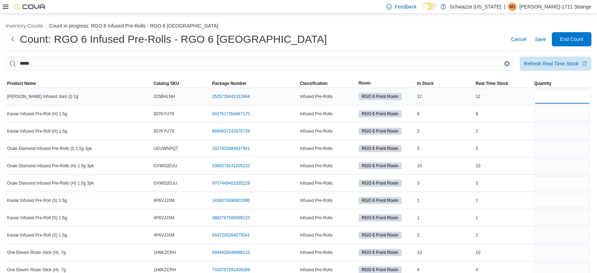
click at [565, 91] on input "number" at bounding box center [562, 96] width 56 height 14
type input "**"
click at [559, 114] on input "number" at bounding box center [562, 114] width 56 height 14
type input "*"
click at [549, 130] on input "number" at bounding box center [562, 131] width 56 height 14
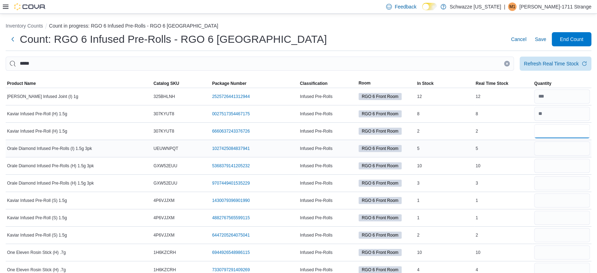
type input "*"
click at [561, 150] on input "number" at bounding box center [562, 148] width 56 height 14
type input "*"
click at [564, 171] on input "number" at bounding box center [562, 166] width 56 height 14
type input "*"
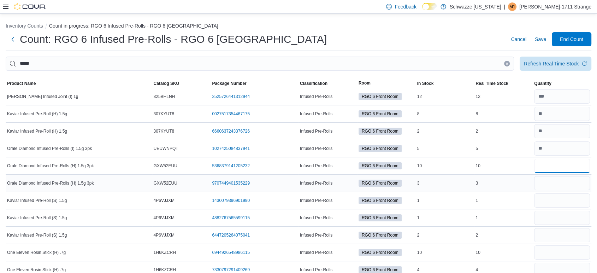
type input "**"
click at [563, 187] on input "number" at bounding box center [562, 183] width 56 height 14
click at [563, 187] on input "*" at bounding box center [562, 183] width 56 height 14
type input "*"
click at [569, 199] on input "number" at bounding box center [562, 200] width 56 height 14
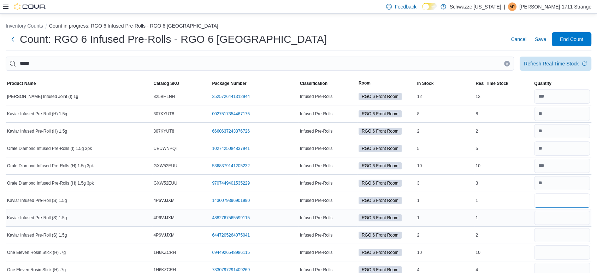
type input "*"
click at [568, 216] on input "number" at bounding box center [562, 218] width 56 height 14
type input "*"
click at [567, 236] on input "number" at bounding box center [562, 235] width 56 height 14
type input "*"
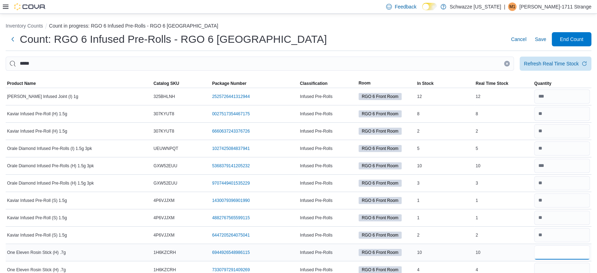
click at [565, 248] on input "number" at bounding box center [562, 252] width 56 height 14
type input "**"
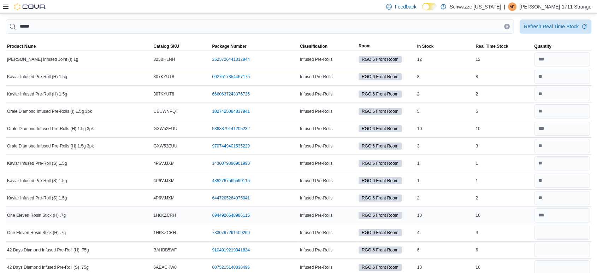
scroll to position [37, 0]
click at [563, 231] on input "number" at bounding box center [562, 232] width 56 height 14
type input "*"
click at [563, 246] on input "number" at bounding box center [562, 249] width 56 height 14
type input "*"
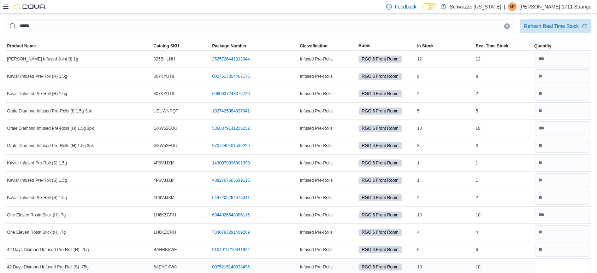
click at [562, 265] on input "number" at bounding box center [562, 267] width 56 height 14
type input "**"
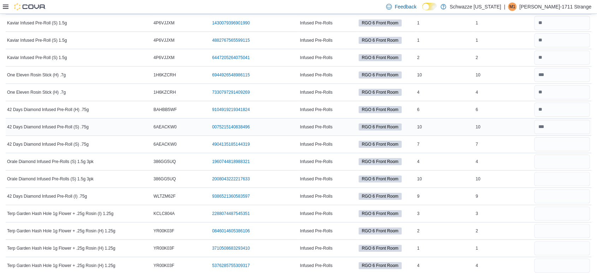
scroll to position [178, 0]
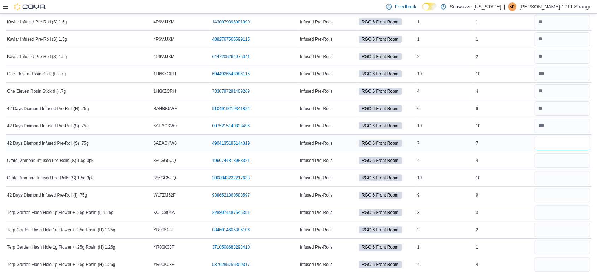
click at [576, 141] on input "number" at bounding box center [562, 143] width 56 height 14
type input "*"
click at [577, 158] on input "number" at bounding box center [562, 160] width 56 height 14
type input "*"
click at [573, 173] on input "number" at bounding box center [562, 178] width 56 height 14
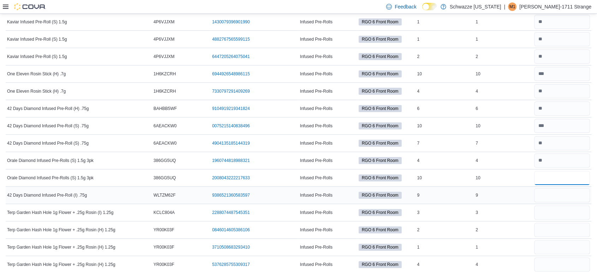
type input "**"
click at [576, 194] on input "number" at bounding box center [562, 195] width 56 height 14
type input "*"
click at [571, 211] on input "number" at bounding box center [562, 212] width 56 height 14
type input "*"
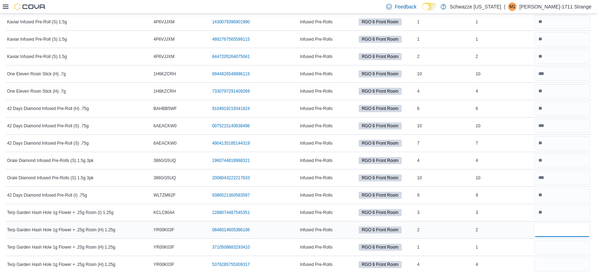
click at [568, 229] on input "number" at bounding box center [562, 230] width 56 height 14
type input "*"
click at [569, 247] on input "number" at bounding box center [562, 247] width 56 height 14
type input "*"
click at [568, 258] on input "number" at bounding box center [562, 264] width 56 height 14
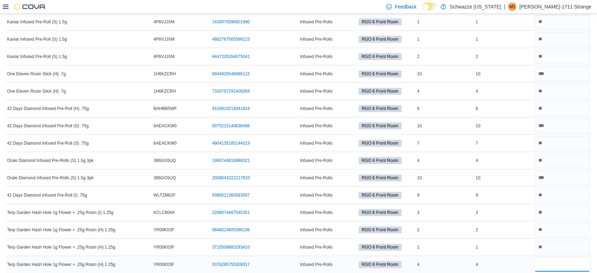
type input "*"
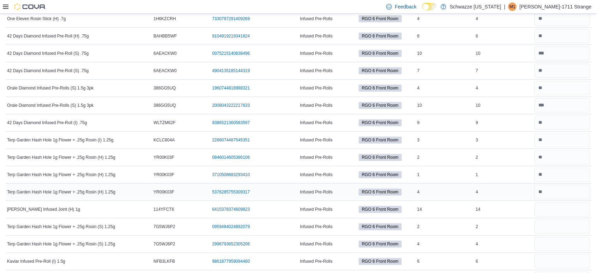
scroll to position [252, 0]
click at [571, 203] on input "number" at bounding box center [562, 208] width 56 height 14
type input "**"
click at [574, 225] on input "number" at bounding box center [562, 226] width 56 height 14
type input "*"
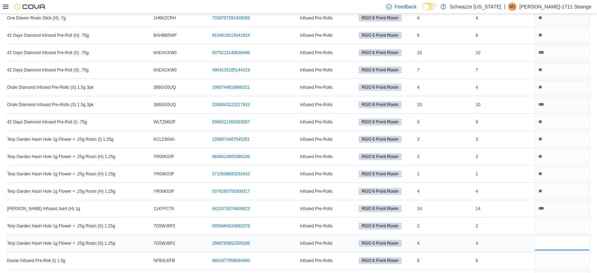
click at [572, 240] on input "number" at bounding box center [562, 243] width 56 height 14
type input "*"
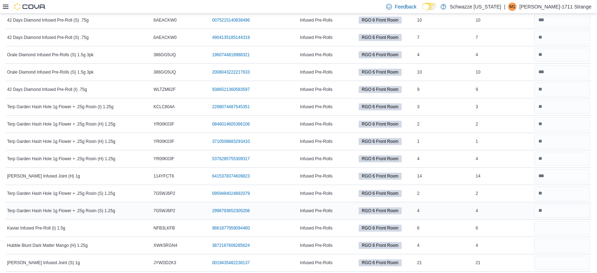
scroll to position [285, 0]
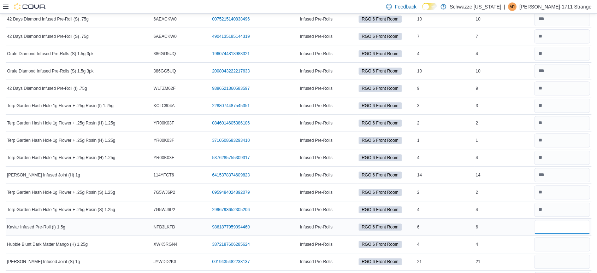
click at [564, 227] on input "number" at bounding box center [562, 227] width 56 height 14
type input "*"
click at [565, 242] on input "number" at bounding box center [562, 244] width 56 height 14
type input "*"
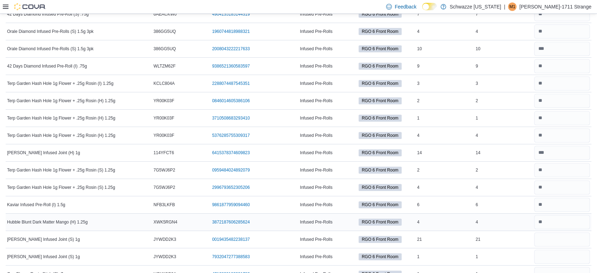
scroll to position [309, 0]
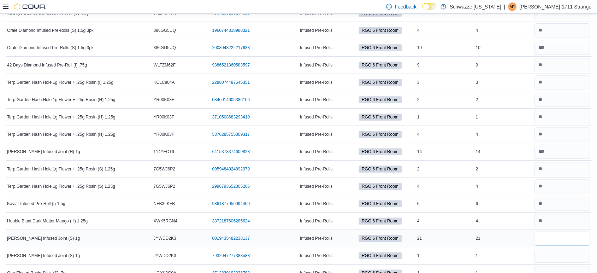
click at [567, 238] on input "number" at bounding box center [562, 238] width 56 height 14
type input "**"
click at [568, 250] on input "number" at bounding box center [562, 255] width 56 height 14
type input "*"
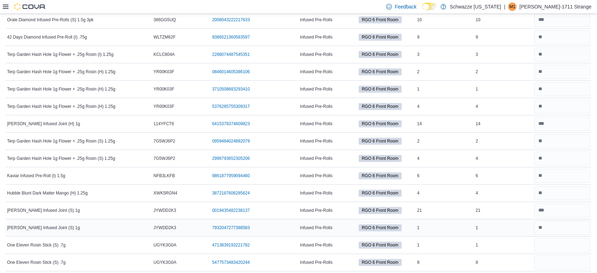
scroll to position [338, 0]
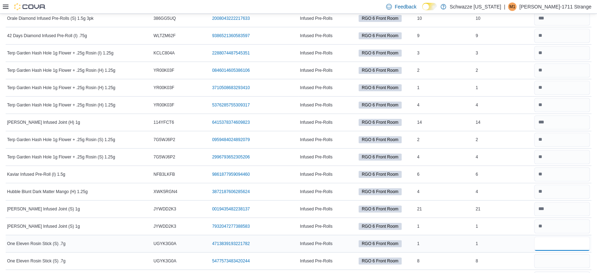
click at [567, 240] on input "number" at bounding box center [562, 243] width 56 height 14
type input "*"
click at [565, 259] on input "number" at bounding box center [562, 261] width 56 height 14
type input "*"
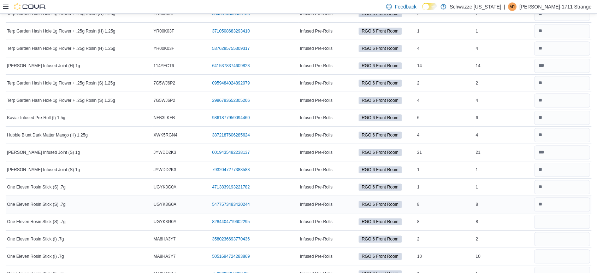
scroll to position [399, 0]
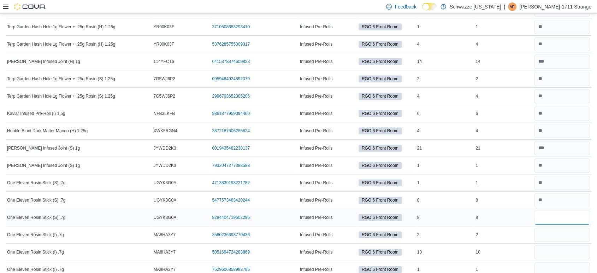
click at [565, 221] on input "number" at bounding box center [562, 217] width 56 height 14
type input "*"
click at [566, 237] on input "number" at bounding box center [562, 235] width 56 height 14
type input "*"
click at [558, 251] on input "number" at bounding box center [562, 252] width 56 height 14
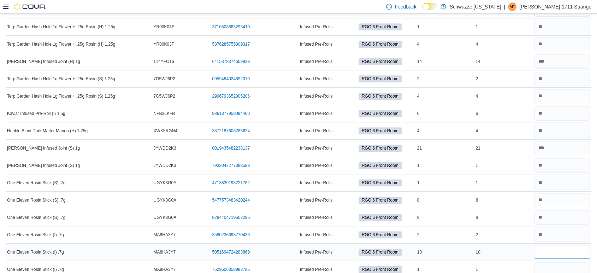
type input "**"
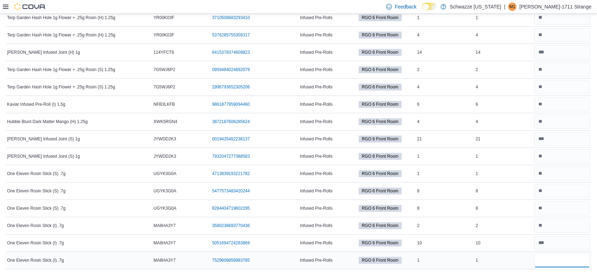
click at [561, 262] on input "number" at bounding box center [562, 260] width 56 height 14
type input "*"
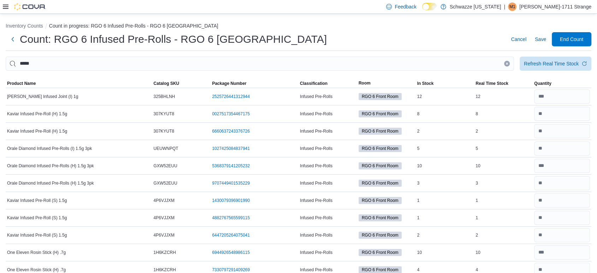
click at [508, 64] on icon "Clear input" at bounding box center [507, 64] width 2 height 2
click at [369, 71] on div at bounding box center [299, 75] width 586 height 8
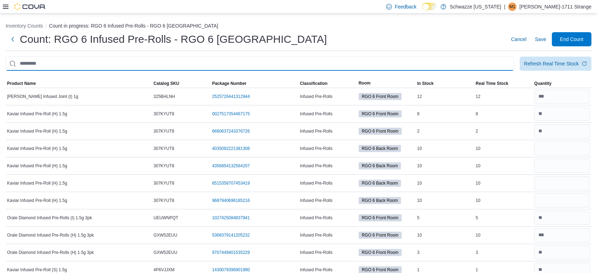
click at [367, 64] on input "This is a search bar. After typing your query, hit enter to filter the results …" at bounding box center [260, 64] width 509 height 14
type input "****"
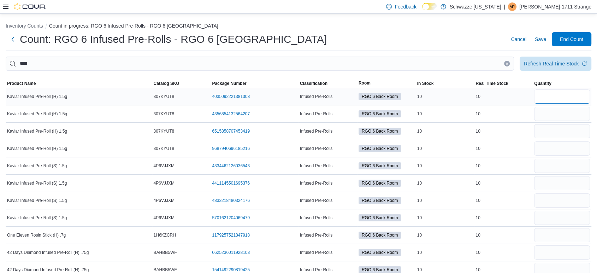
click at [563, 96] on input "number" at bounding box center [562, 96] width 56 height 14
click at [587, 149] on input "number" at bounding box center [562, 148] width 56 height 14
type input "**"
click at [583, 132] on input "number" at bounding box center [562, 131] width 56 height 14
type input "**"
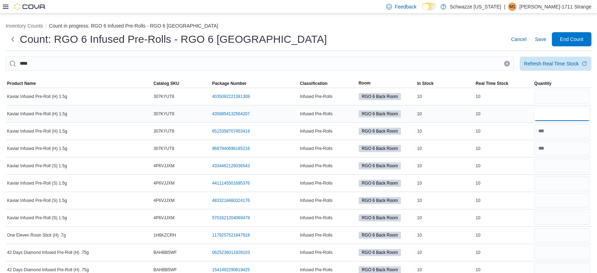
click at [577, 113] on input "number" at bounding box center [562, 114] width 56 height 14
type input "**"
click at [575, 97] on input "number" at bounding box center [562, 96] width 56 height 14
type input "**"
click at [557, 164] on input "number" at bounding box center [562, 166] width 56 height 14
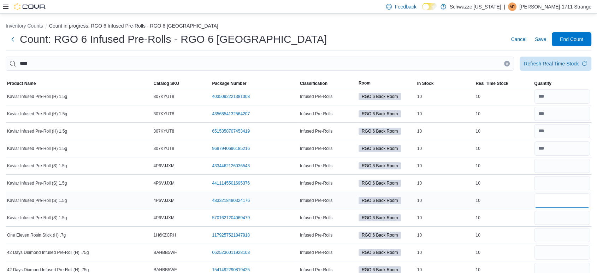
click at [567, 197] on input "number" at bounding box center [562, 200] width 56 height 14
type input "**"
click at [563, 181] on input "number" at bounding box center [562, 183] width 56 height 14
type input "**"
click at [560, 218] on input "number" at bounding box center [562, 218] width 56 height 14
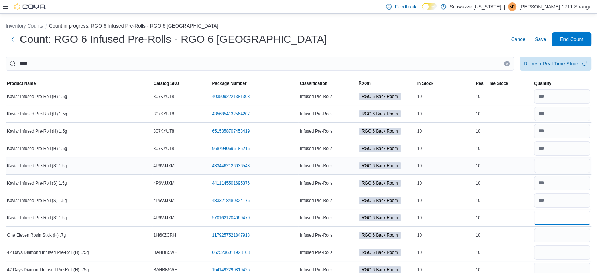
type input "**"
click at [575, 166] on input "number" at bounding box center [562, 166] width 56 height 14
type input "**"
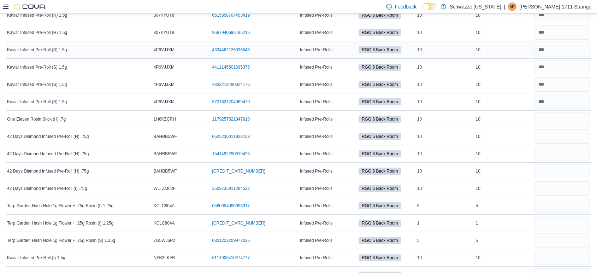
scroll to position [118, 0]
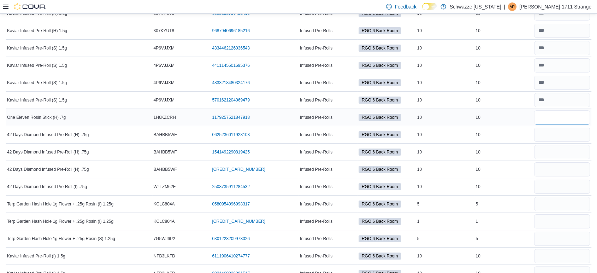
click at [564, 119] on input "number" at bounding box center [562, 117] width 56 height 14
type input "**"
click at [572, 130] on input "number" at bounding box center [562, 135] width 56 height 14
click at [575, 183] on input "number" at bounding box center [562, 187] width 56 height 14
type input "**"
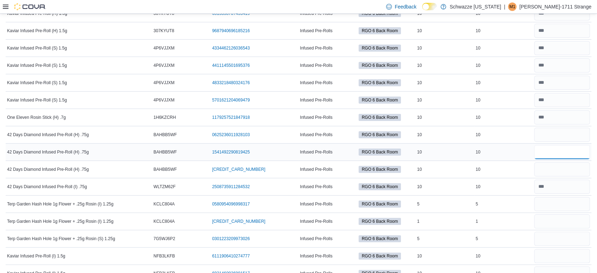
click at [575, 154] on input "number" at bounding box center [562, 152] width 56 height 14
type input "**"
click at [574, 137] on input "number" at bounding box center [562, 135] width 56 height 14
click at [574, 137] on input "**" at bounding box center [562, 135] width 56 height 14
type input "**"
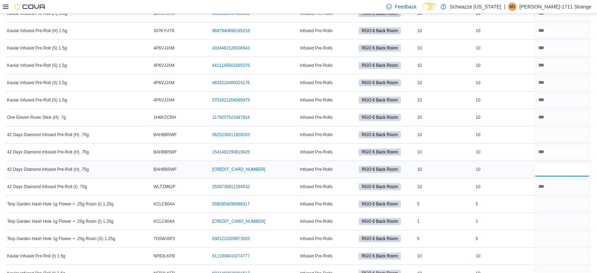
click at [584, 171] on input "number" at bounding box center [562, 169] width 56 height 14
type input "**"
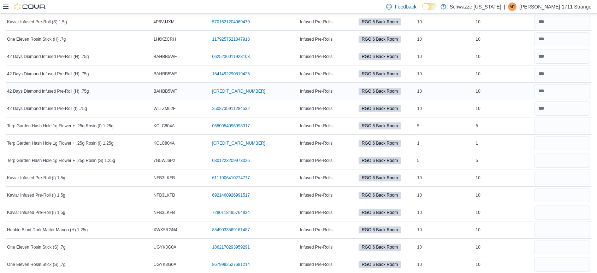
scroll to position [201, 0]
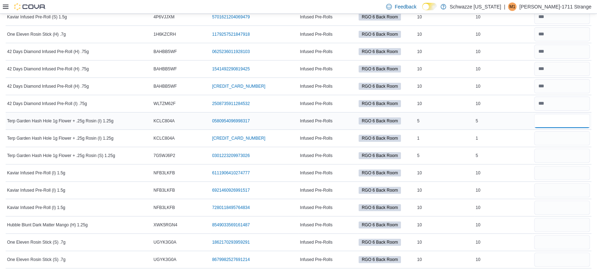
click at [577, 124] on input "number" at bounding box center [562, 121] width 56 height 14
type input "*"
click at [577, 133] on input "number" at bounding box center [562, 138] width 56 height 14
type input "*"
click at [582, 156] on input "number" at bounding box center [562, 155] width 56 height 14
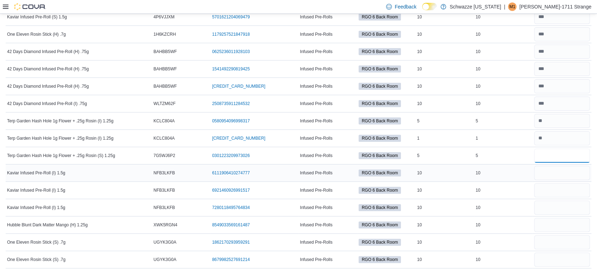
type input "*"
click at [579, 171] on input "number" at bounding box center [562, 173] width 56 height 14
click at [571, 175] on input "number" at bounding box center [562, 173] width 56 height 14
click at [566, 194] on input "number" at bounding box center [562, 190] width 56 height 14
type input "**"
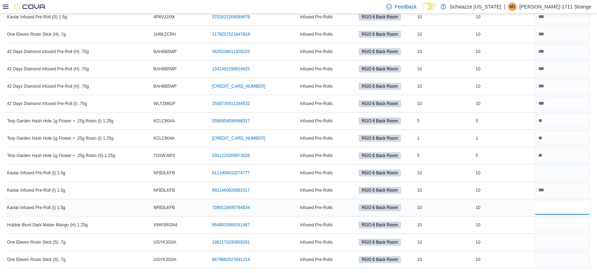
click at [563, 203] on input "number" at bounding box center [562, 207] width 56 height 14
type input "**"
click at [551, 173] on input "number" at bounding box center [562, 173] width 56 height 14
click at [571, 230] on input "number" at bounding box center [562, 225] width 56 height 14
click at [578, 242] on input "number" at bounding box center [562, 242] width 56 height 14
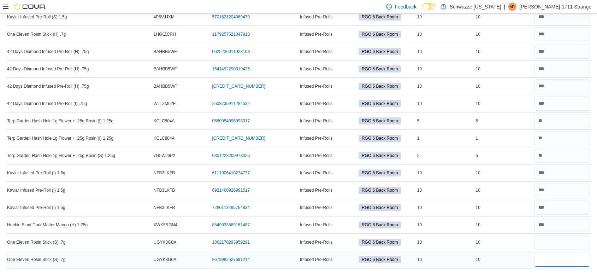
click at [574, 263] on input "number" at bounding box center [562, 259] width 56 height 14
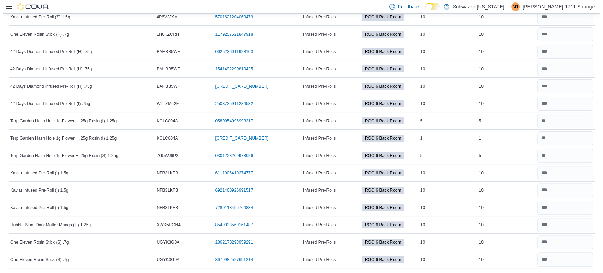
scroll to position [0, 0]
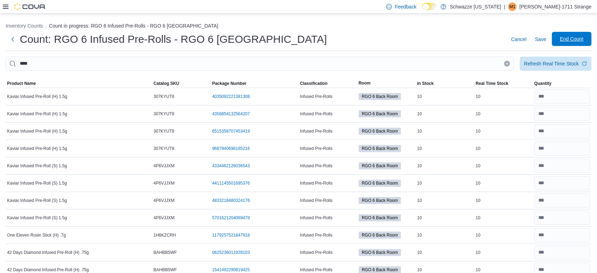
click at [583, 40] on span "End Count" at bounding box center [571, 38] width 23 height 7
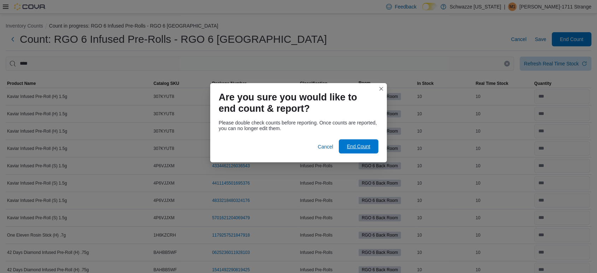
click at [364, 145] on span "End Count" at bounding box center [358, 146] width 23 height 7
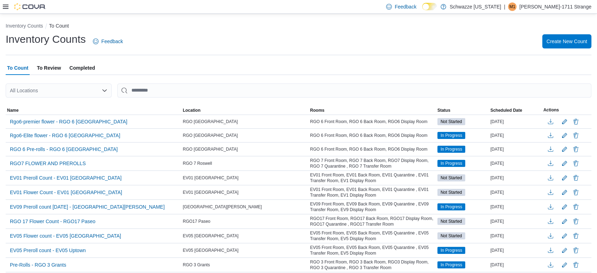
click at [72, 87] on div "All Locations" at bounding box center [59, 90] width 106 height 14
click at [71, 100] on span "RGO [GEOGRAPHIC_DATA]" at bounding box center [65, 102] width 64 height 7
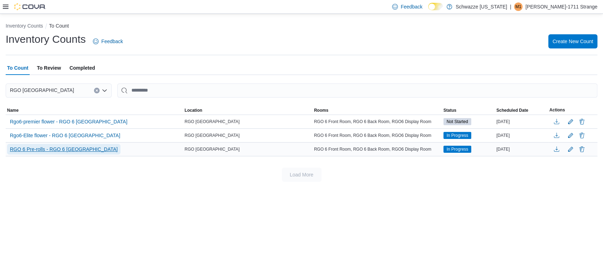
click at [74, 146] on span "RGO 6 Pre-rolls - RGO 6 [GEOGRAPHIC_DATA]" at bounding box center [64, 149] width 108 height 7
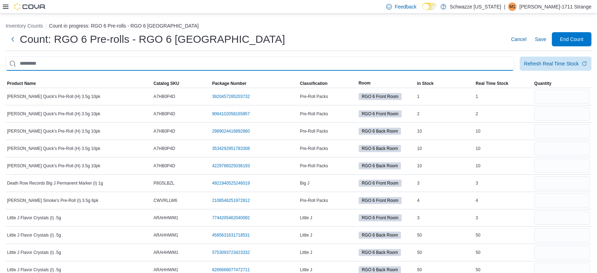
click at [136, 67] on input "This is a search bar. After typing your query, hit enter to filter the results …" at bounding box center [260, 64] width 509 height 14
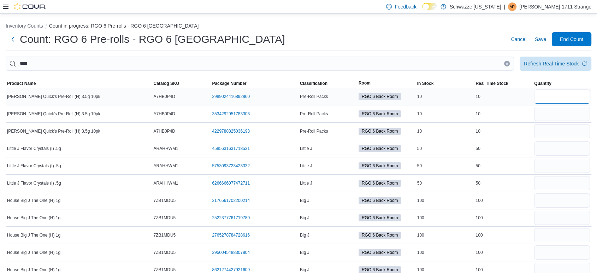
click at [551, 98] on input "number" at bounding box center [562, 96] width 56 height 14
click at [565, 107] on input "number" at bounding box center [562, 114] width 56 height 14
click at [564, 132] on input "number" at bounding box center [562, 131] width 56 height 14
click at [557, 149] on input "number" at bounding box center [562, 148] width 56 height 14
click at [554, 162] on input "number" at bounding box center [562, 166] width 56 height 14
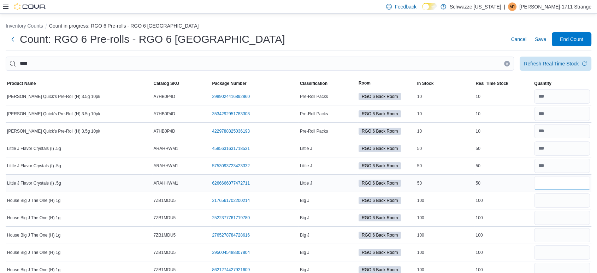
click at [545, 186] on input "number" at bounding box center [562, 183] width 56 height 14
click at [554, 198] on input "number" at bounding box center [562, 200] width 56 height 14
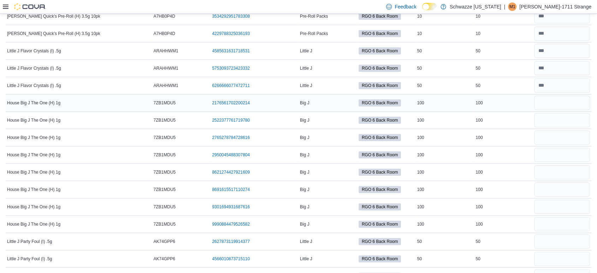
scroll to position [98, 0]
click at [577, 221] on input "number" at bounding box center [562, 223] width 56 height 14
click at [569, 202] on input "number" at bounding box center [562, 206] width 56 height 14
click at [571, 184] on input "number" at bounding box center [562, 189] width 56 height 14
click at [563, 172] on input "number" at bounding box center [562, 171] width 56 height 14
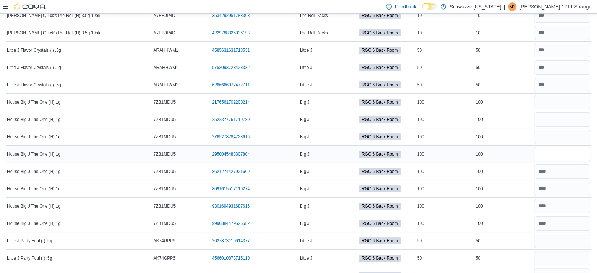
click at [558, 160] on input "number" at bounding box center [562, 154] width 56 height 14
click at [550, 137] on input "number" at bounding box center [562, 137] width 56 height 14
click at [561, 121] on input "number" at bounding box center [562, 119] width 56 height 14
click at [555, 104] on input "number" at bounding box center [562, 102] width 56 height 14
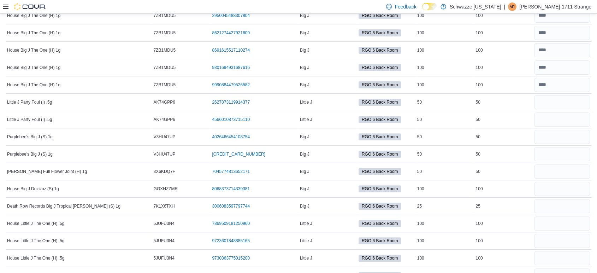
scroll to position [238, 0]
click at [553, 101] on input "number" at bounding box center [562, 101] width 56 height 14
click at [550, 119] on input "number" at bounding box center [562, 119] width 56 height 14
click at [556, 137] on input "number" at bounding box center [562, 136] width 56 height 14
click at [553, 151] on input "number" at bounding box center [562, 153] width 56 height 14
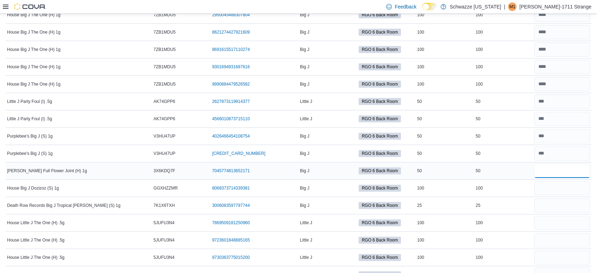
click at [561, 170] on input "number" at bounding box center [562, 171] width 56 height 14
click at [560, 188] on input "number" at bounding box center [562, 188] width 56 height 14
click at [568, 204] on input "number" at bounding box center [562, 205] width 56 height 14
click at [574, 220] on input "number" at bounding box center [562, 223] width 56 height 14
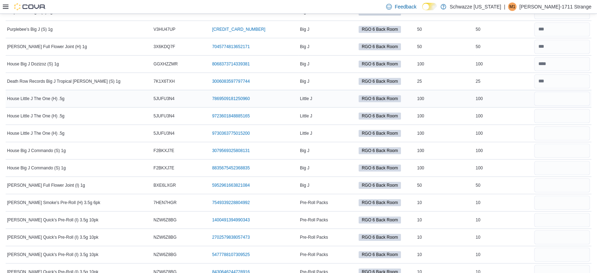
scroll to position [362, 0]
click at [574, 97] on input "number" at bounding box center [562, 98] width 56 height 14
click at [574, 115] on input "number" at bounding box center [562, 115] width 56 height 14
click at [575, 133] on input "number" at bounding box center [562, 132] width 56 height 14
click at [573, 147] on input "number" at bounding box center [562, 150] width 56 height 14
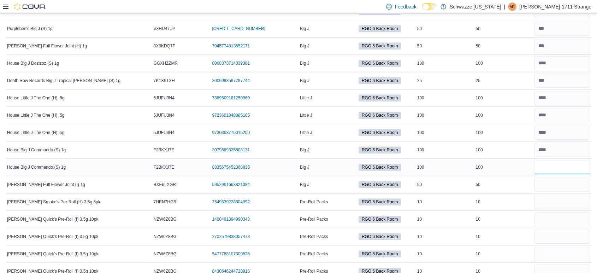
click at [573, 163] on input "number" at bounding box center [562, 167] width 56 height 14
click at [572, 183] on input "number" at bounding box center [562, 184] width 56 height 14
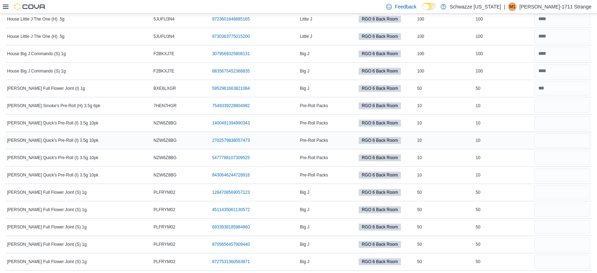
scroll to position [460, 0]
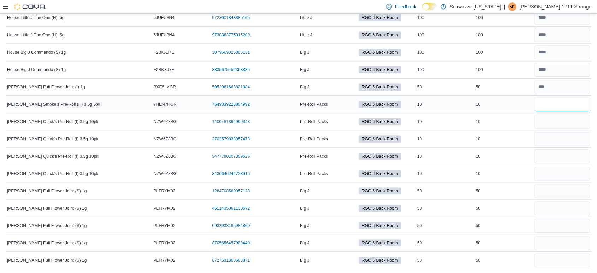
click at [574, 100] on input "number" at bounding box center [562, 104] width 56 height 14
click at [569, 119] on input "number" at bounding box center [562, 122] width 56 height 14
click at [565, 141] on input "number" at bounding box center [562, 139] width 56 height 14
click at [565, 157] on input "number" at bounding box center [562, 156] width 56 height 14
click at [561, 169] on input "number" at bounding box center [562, 173] width 56 height 14
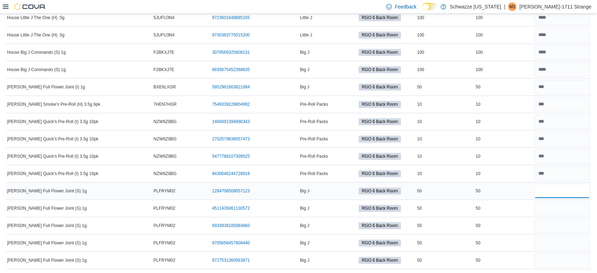
click at [567, 188] on input "number" at bounding box center [562, 191] width 56 height 14
click at [566, 207] on input "number" at bounding box center [562, 208] width 56 height 14
click at [562, 221] on input "number" at bounding box center [562, 225] width 56 height 14
click at [567, 246] on input "number" at bounding box center [562, 243] width 56 height 14
click at [560, 258] on input "number" at bounding box center [562, 260] width 56 height 14
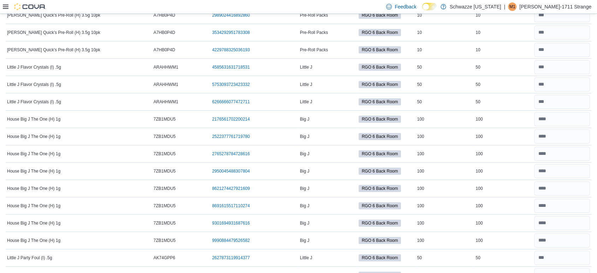
scroll to position [0, 0]
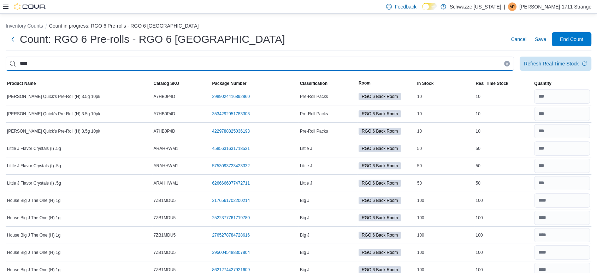
click at [220, 61] on input "****" at bounding box center [260, 64] width 509 height 14
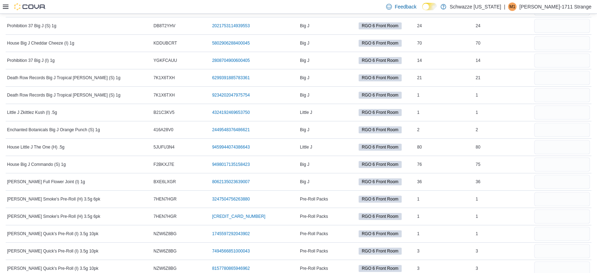
scroll to position [529, 0]
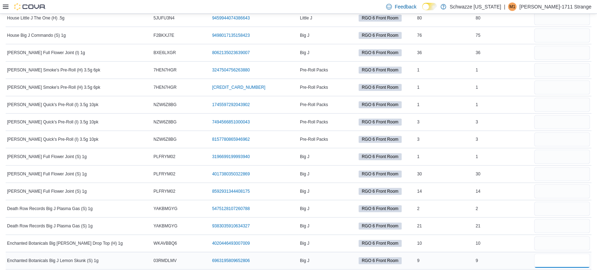
click at [555, 260] on input "number" at bounding box center [562, 260] width 56 height 14
click at [567, 240] on input "number" at bounding box center [562, 243] width 56 height 14
click at [563, 224] on input "number" at bounding box center [562, 226] width 56 height 14
click at [560, 208] on input "number" at bounding box center [562, 208] width 56 height 14
click at [588, 186] on input "number" at bounding box center [562, 191] width 56 height 14
